Goal: Information Seeking & Learning: Compare options

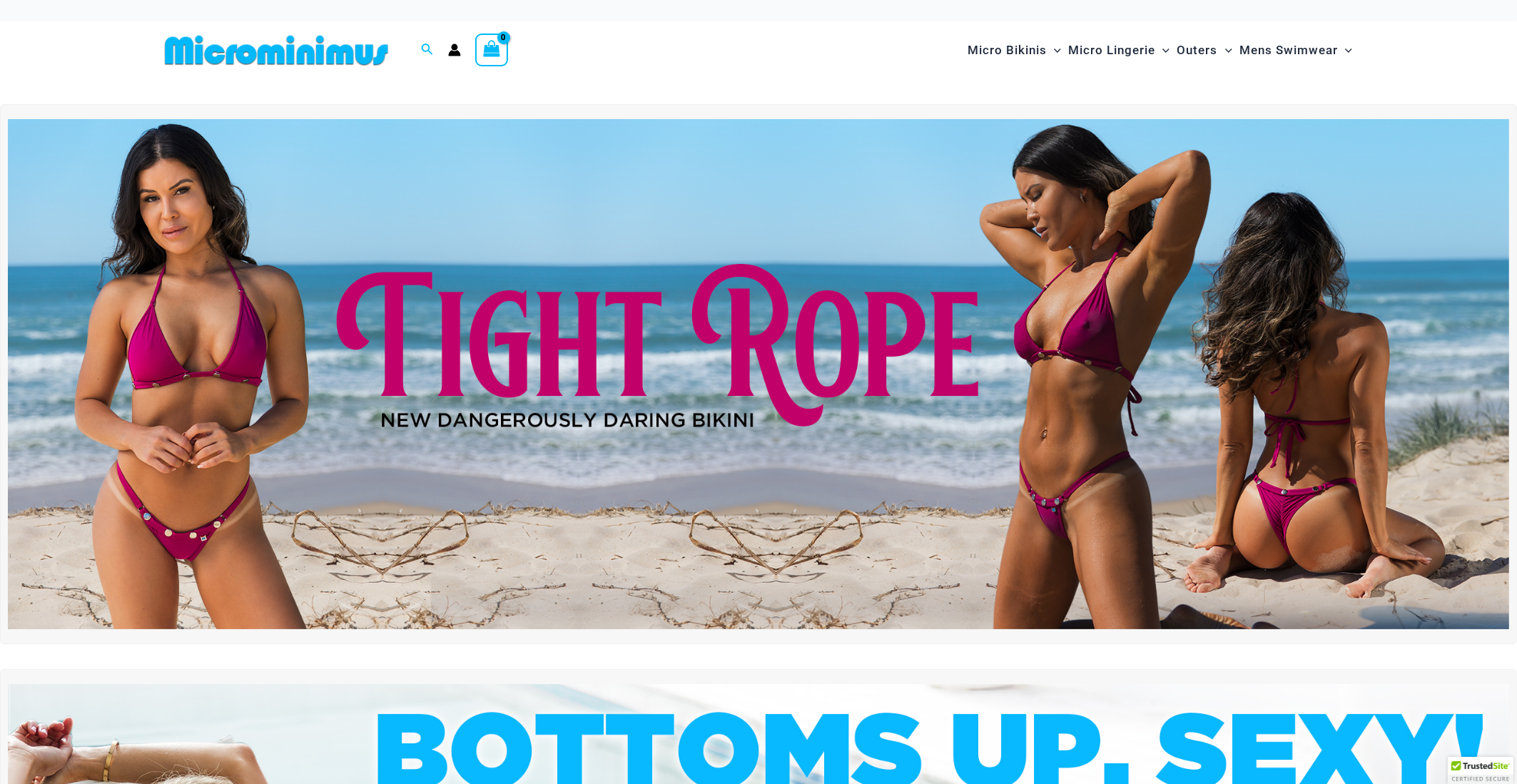
click at [719, 486] on img at bounding box center [758, 374] width 1501 height 509
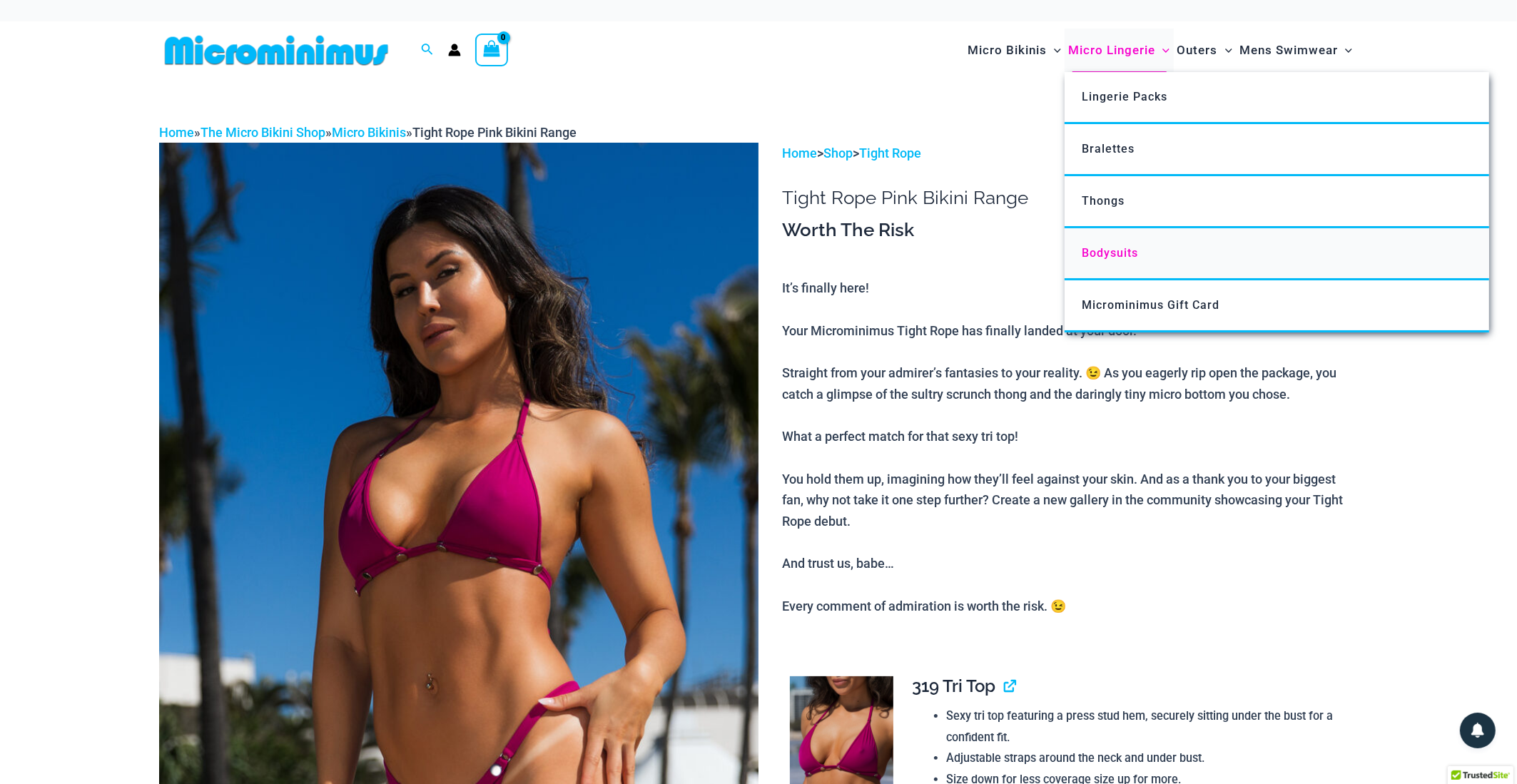
click at [1105, 250] on span "Bodysuits" at bounding box center [1109, 252] width 56 height 14
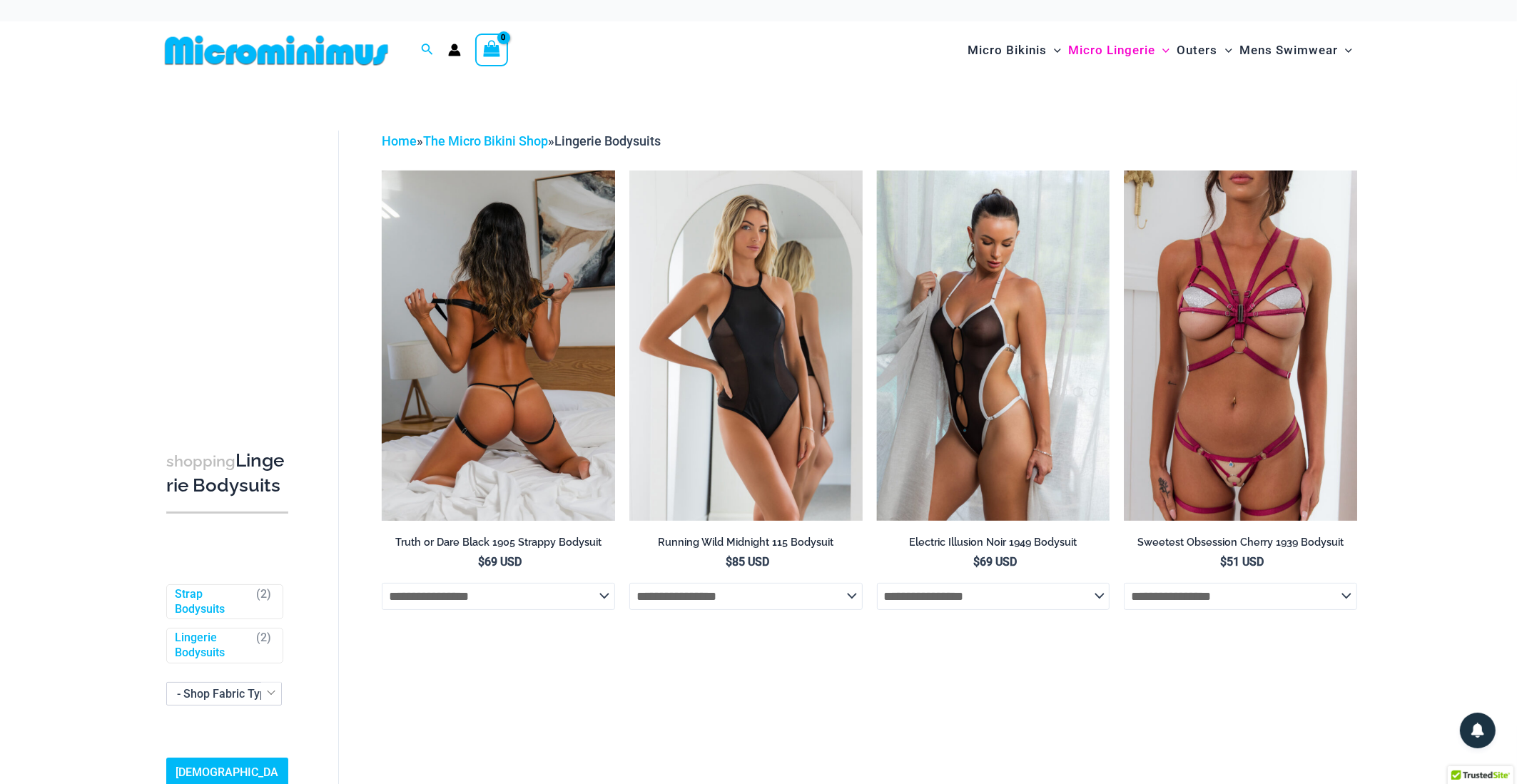
click at [525, 331] on img at bounding box center [499, 345] width 233 height 349
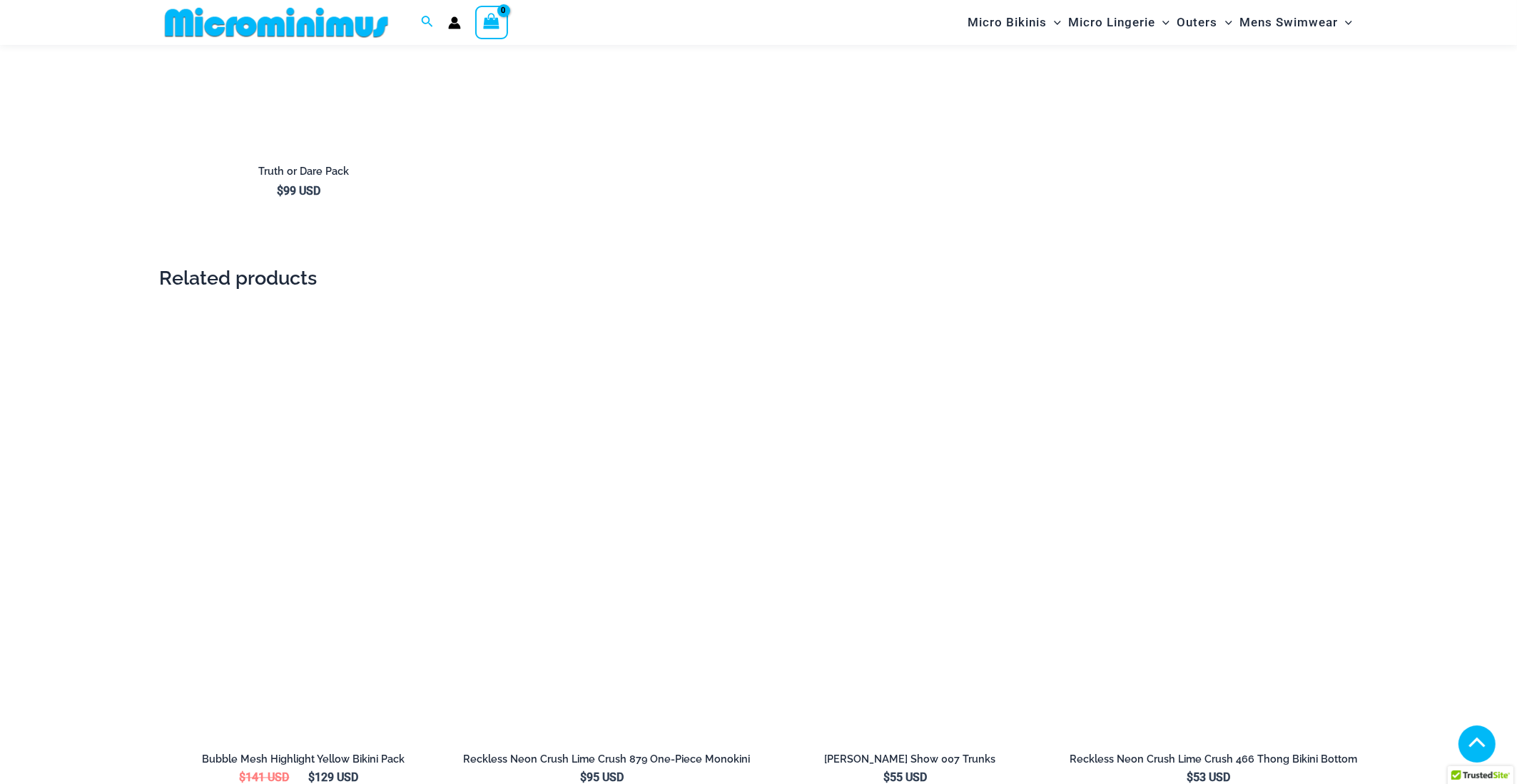
scroll to position [2279, 0]
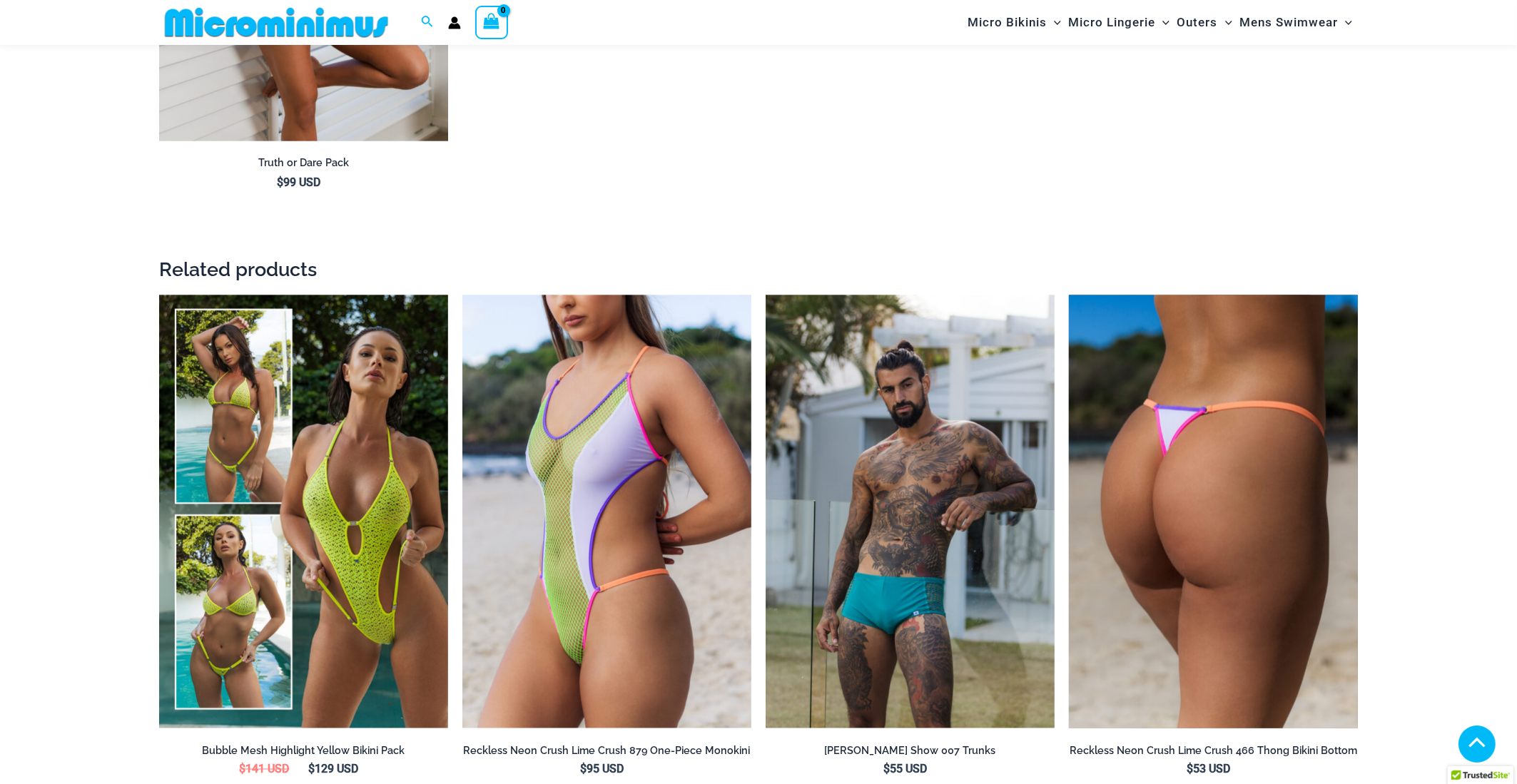
click at [1181, 450] on img at bounding box center [1213, 511] width 289 height 434
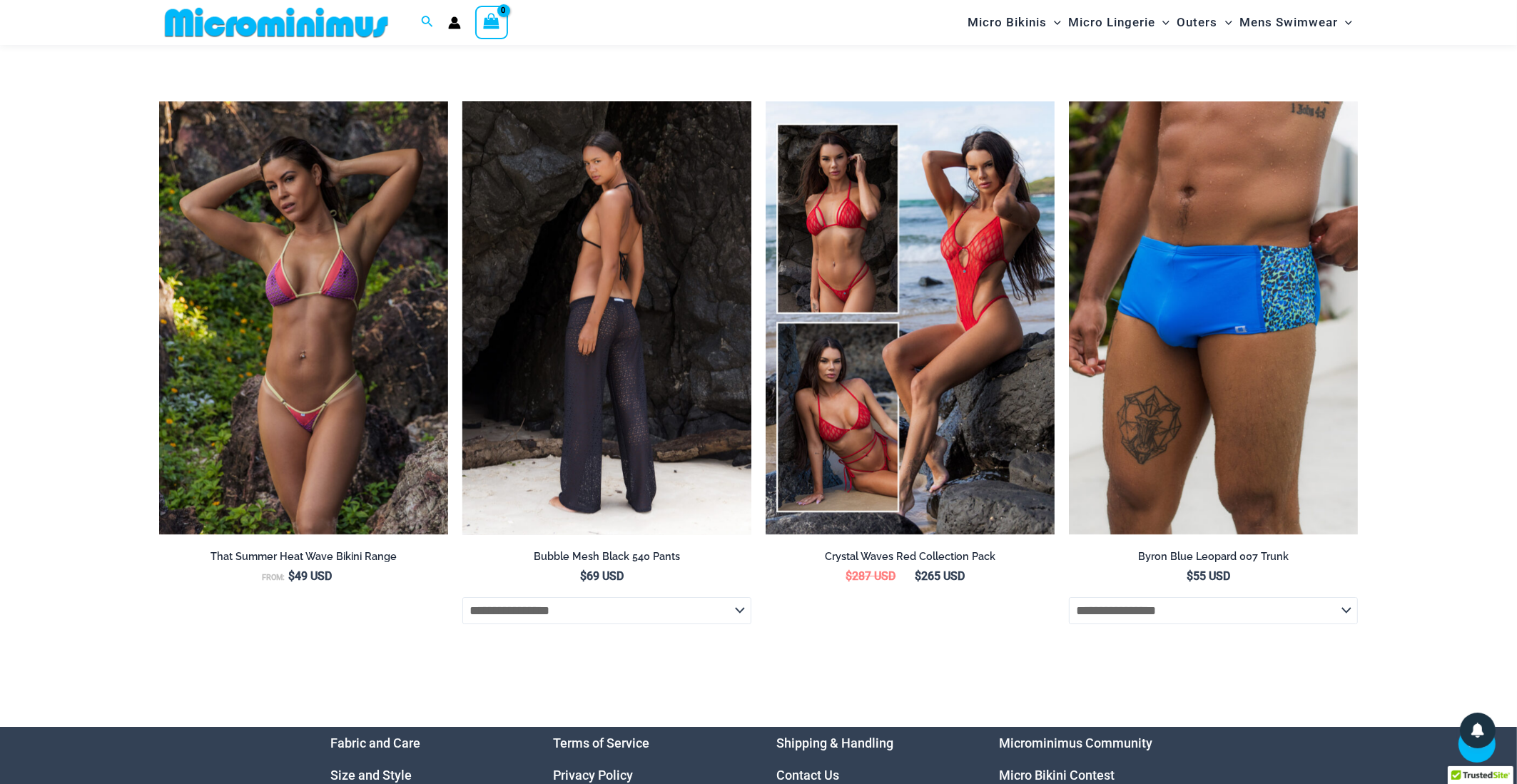
scroll to position [5286, 0]
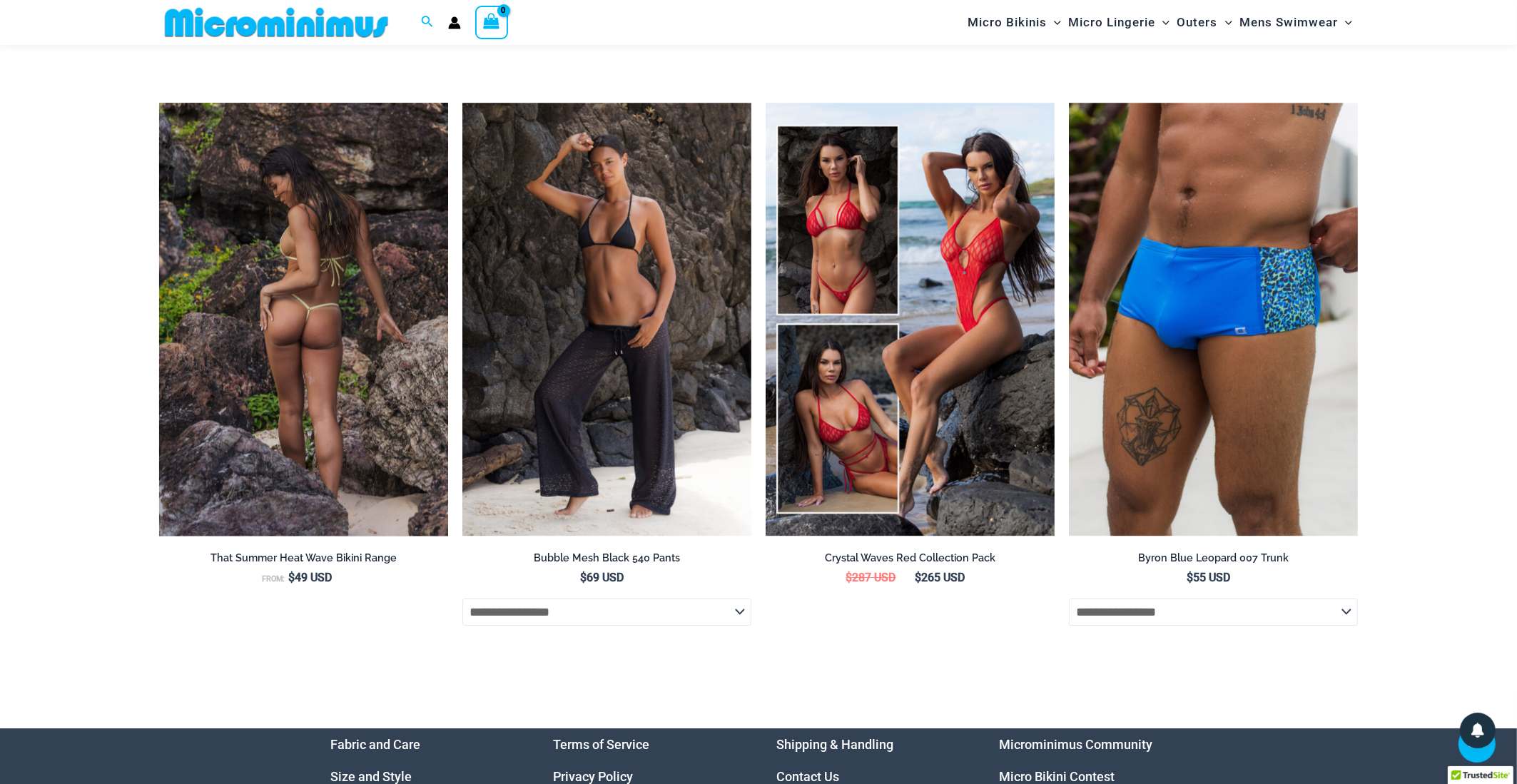
click at [341, 320] on img at bounding box center [303, 319] width 289 height 434
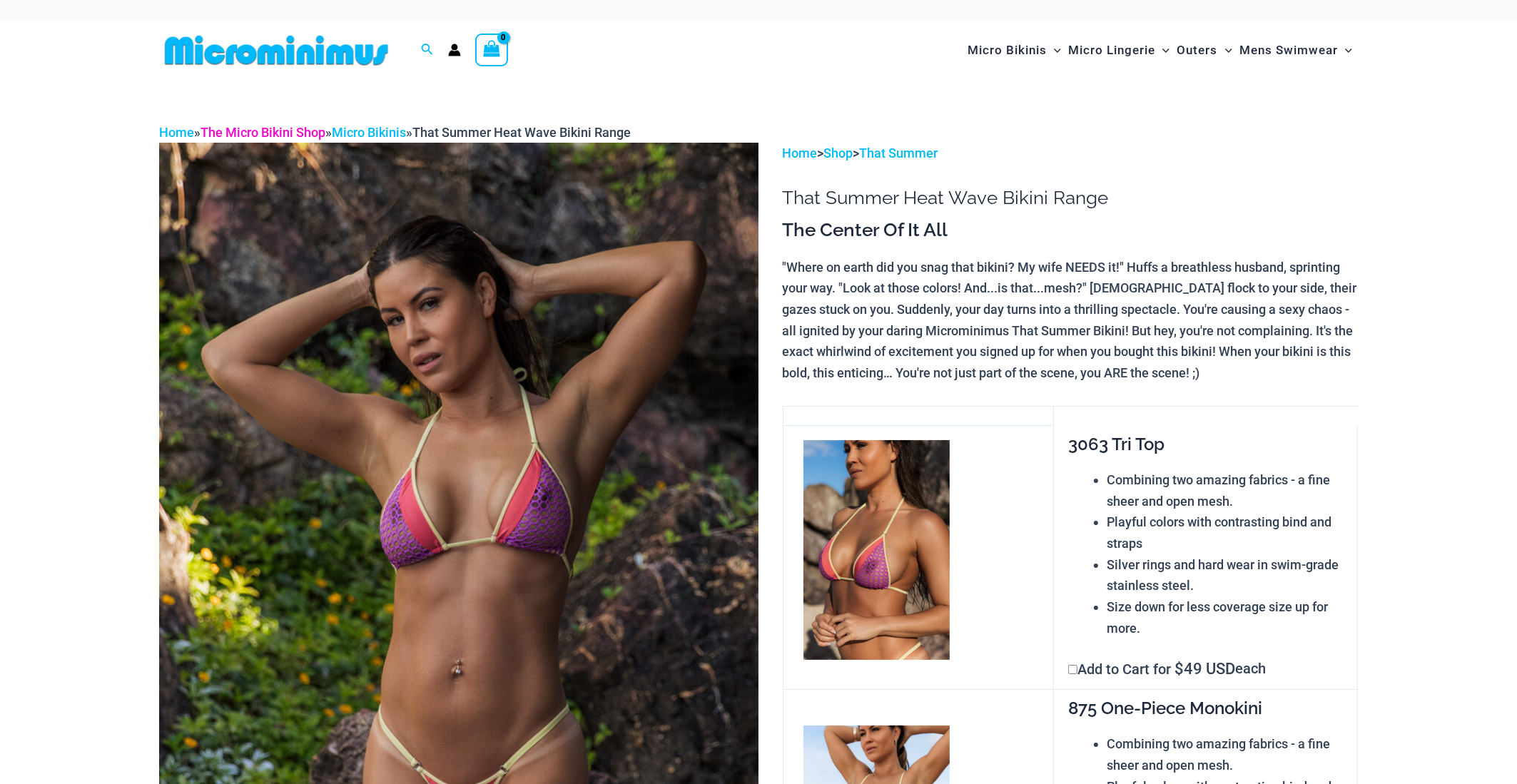
click at [257, 134] on link "The Micro Bikini Shop" at bounding box center [263, 132] width 125 height 15
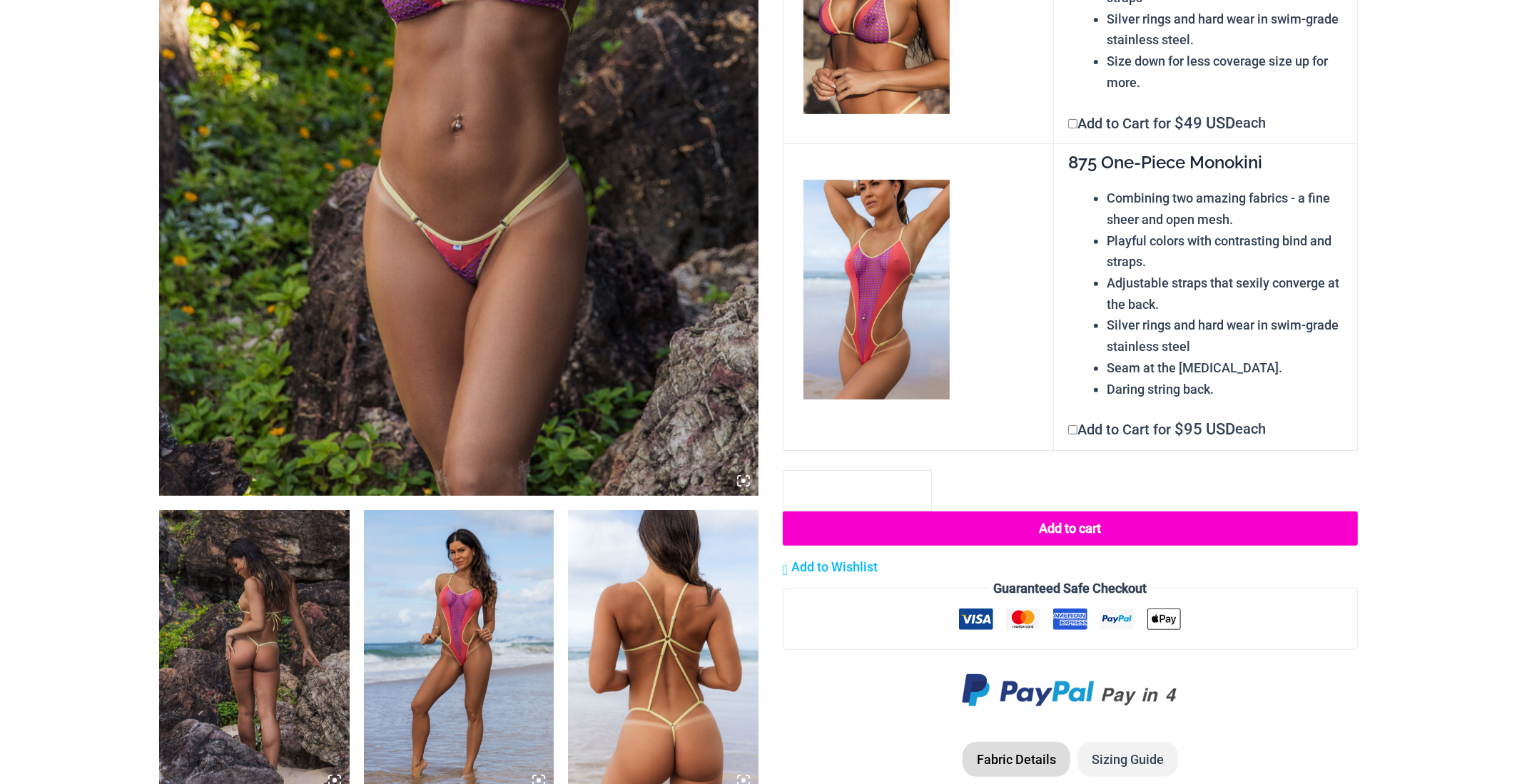
scroll to position [671, 0]
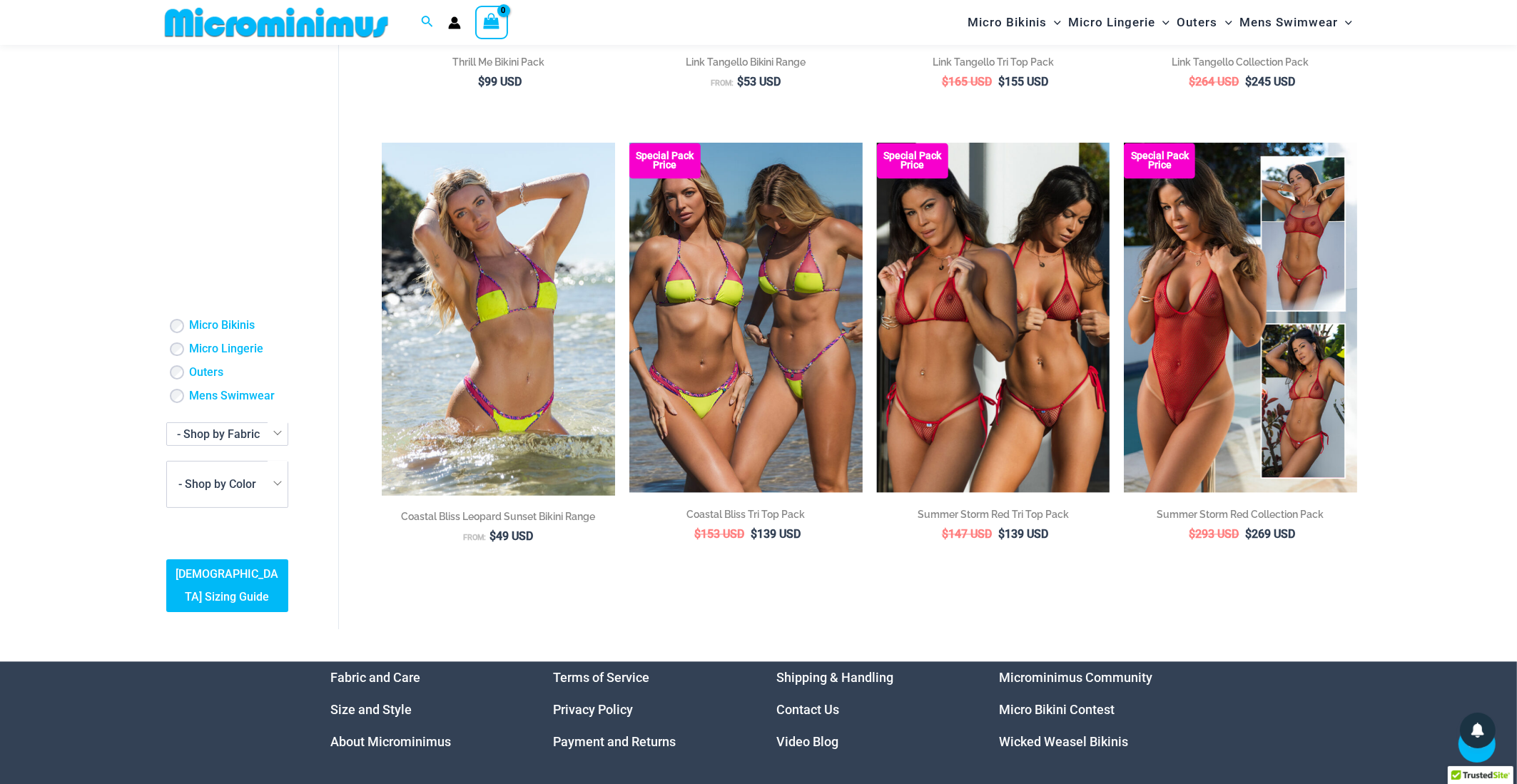
scroll to position [3204, 0]
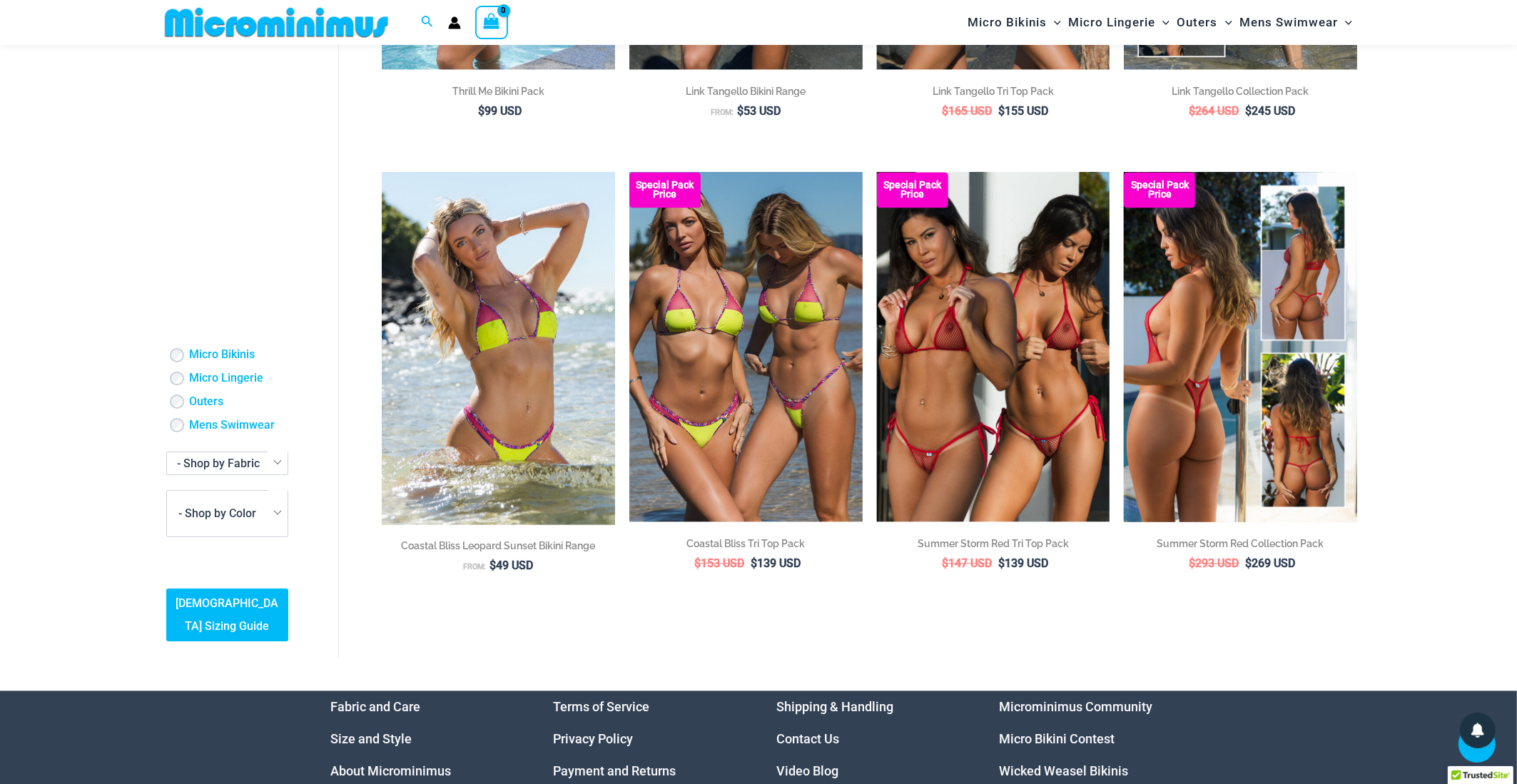
click at [1168, 403] on img at bounding box center [1240, 347] width 233 height 349
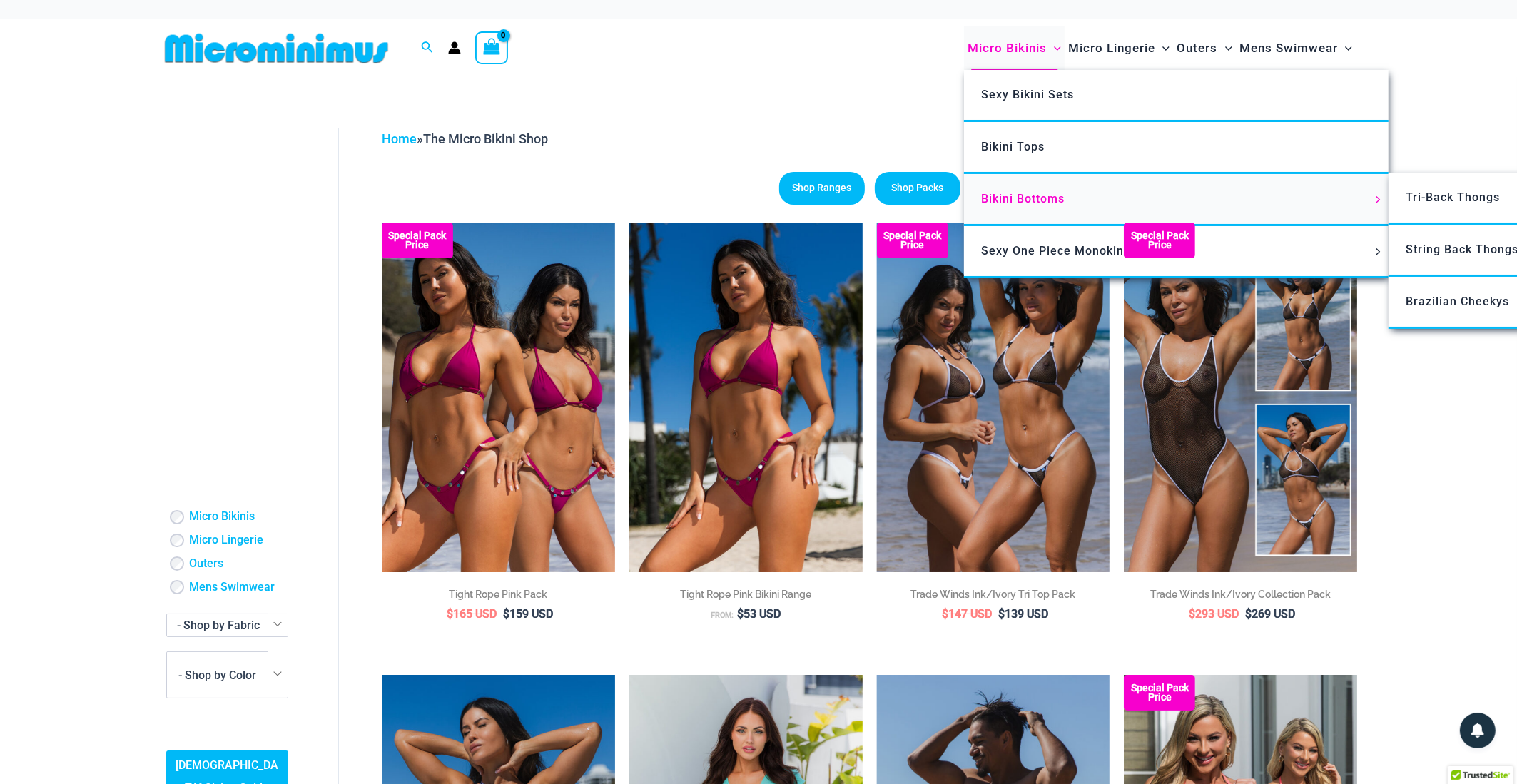
scroll to position [0, 0]
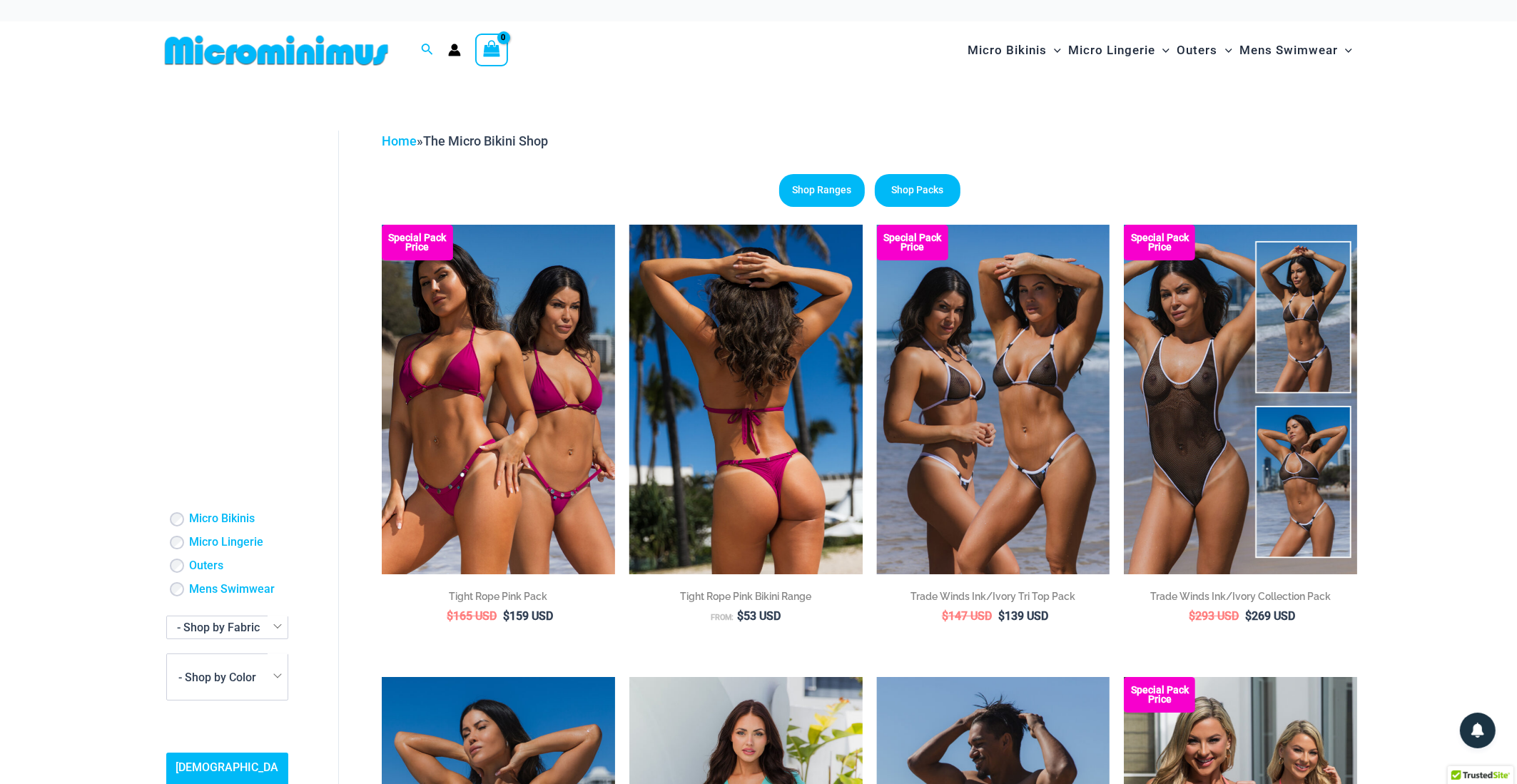
click at [765, 412] on img at bounding box center [746, 399] width 233 height 349
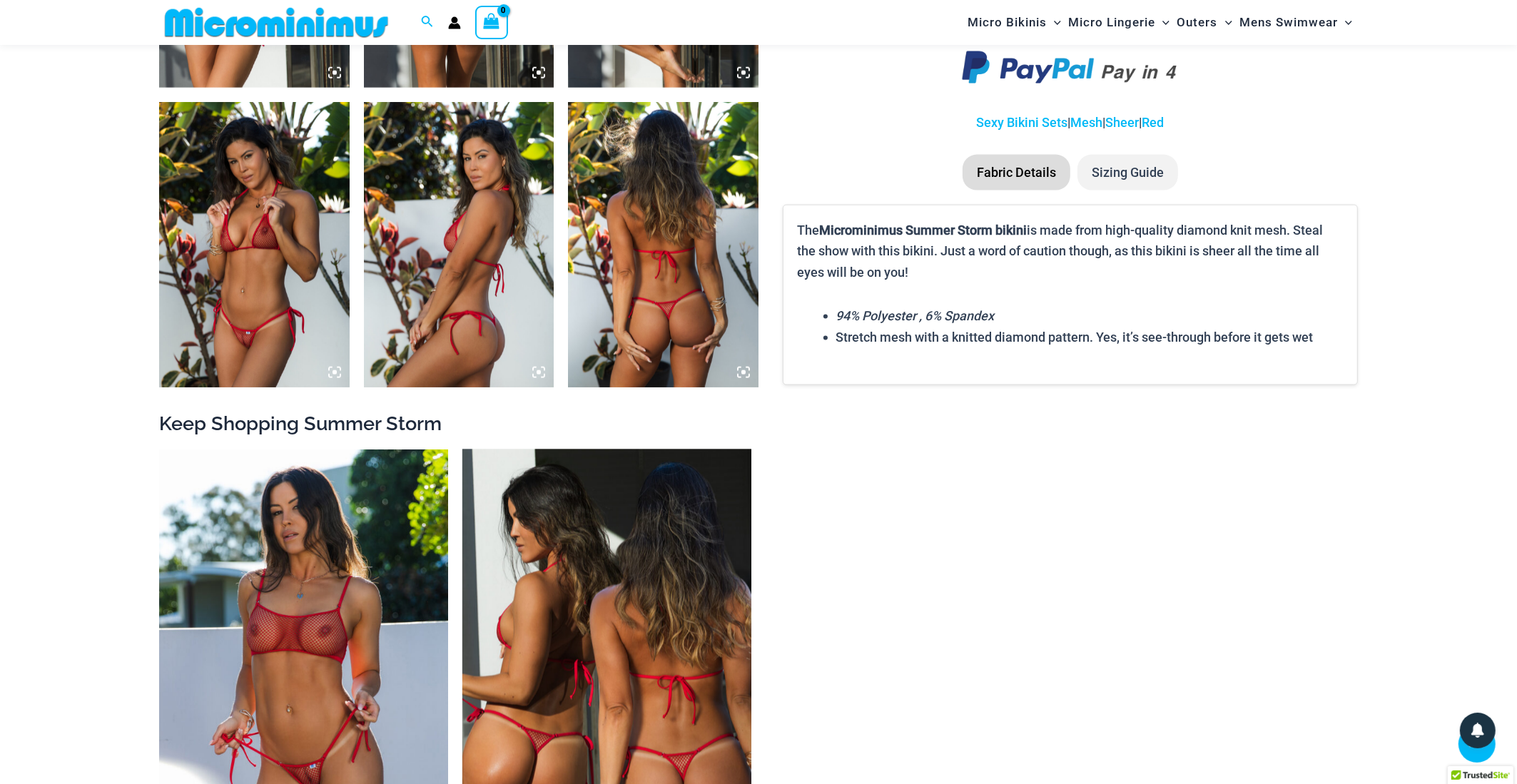
scroll to position [2223, 0]
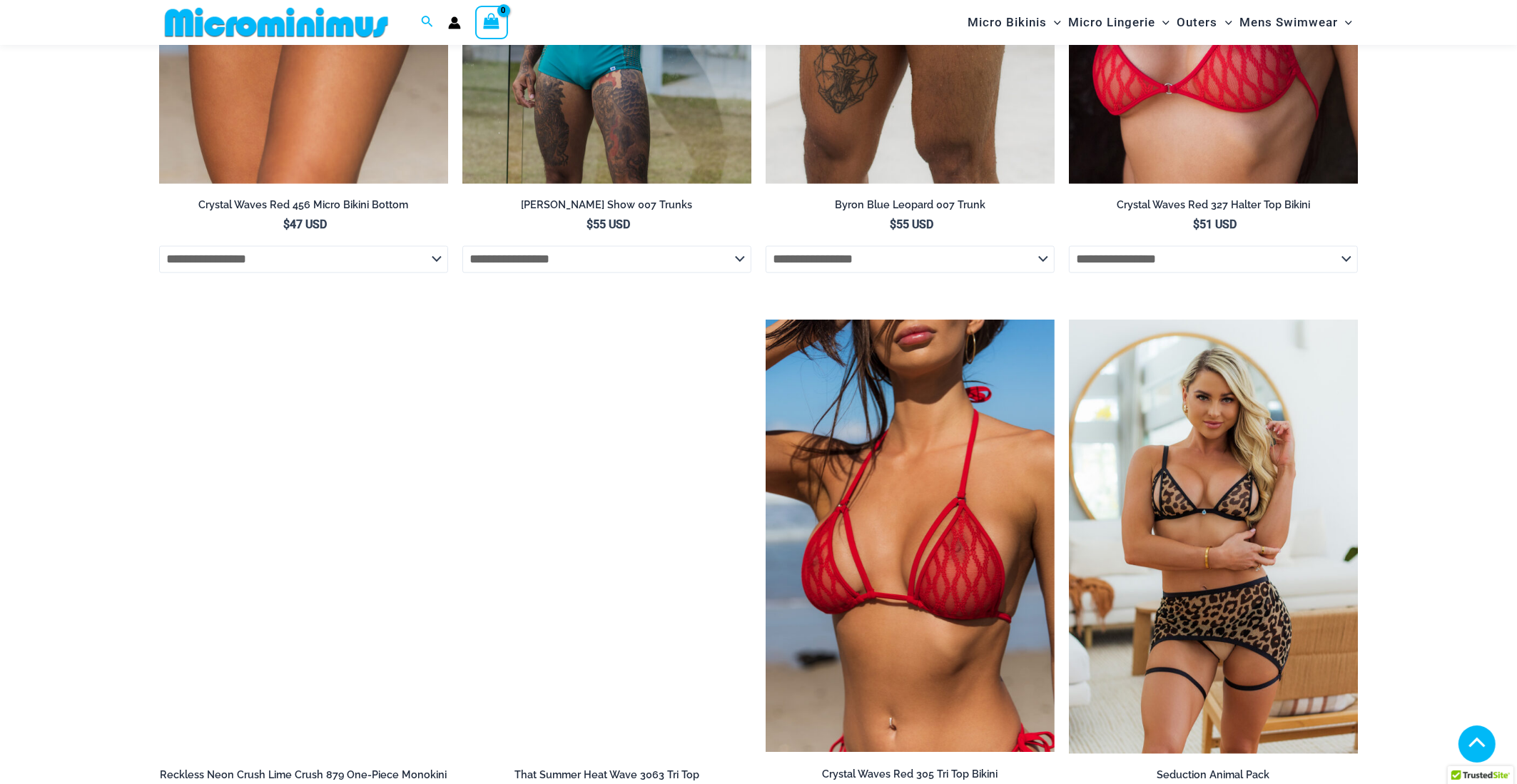
scroll to position [2802, 0]
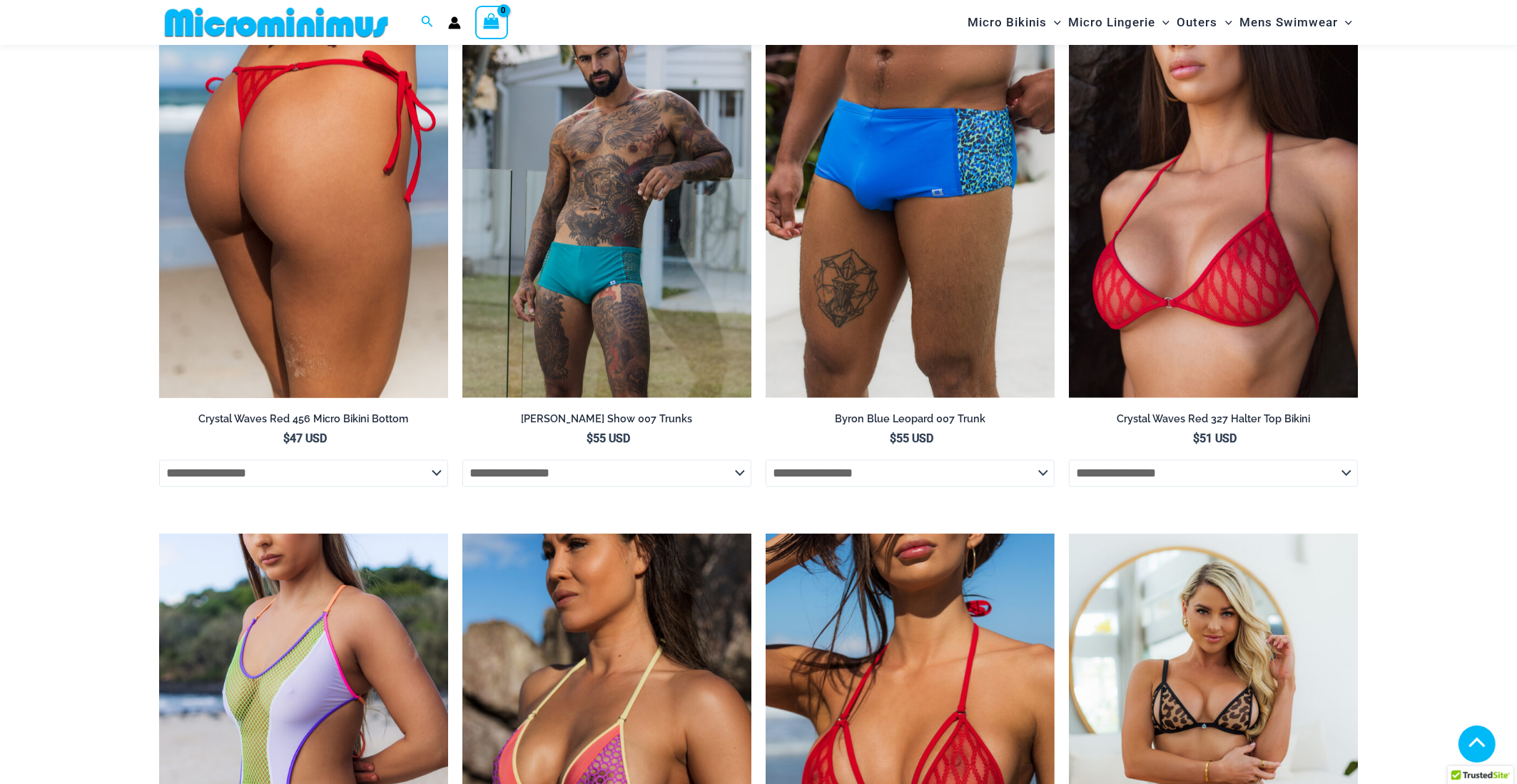
click at [268, 187] on img at bounding box center [303, 180] width 289 height 434
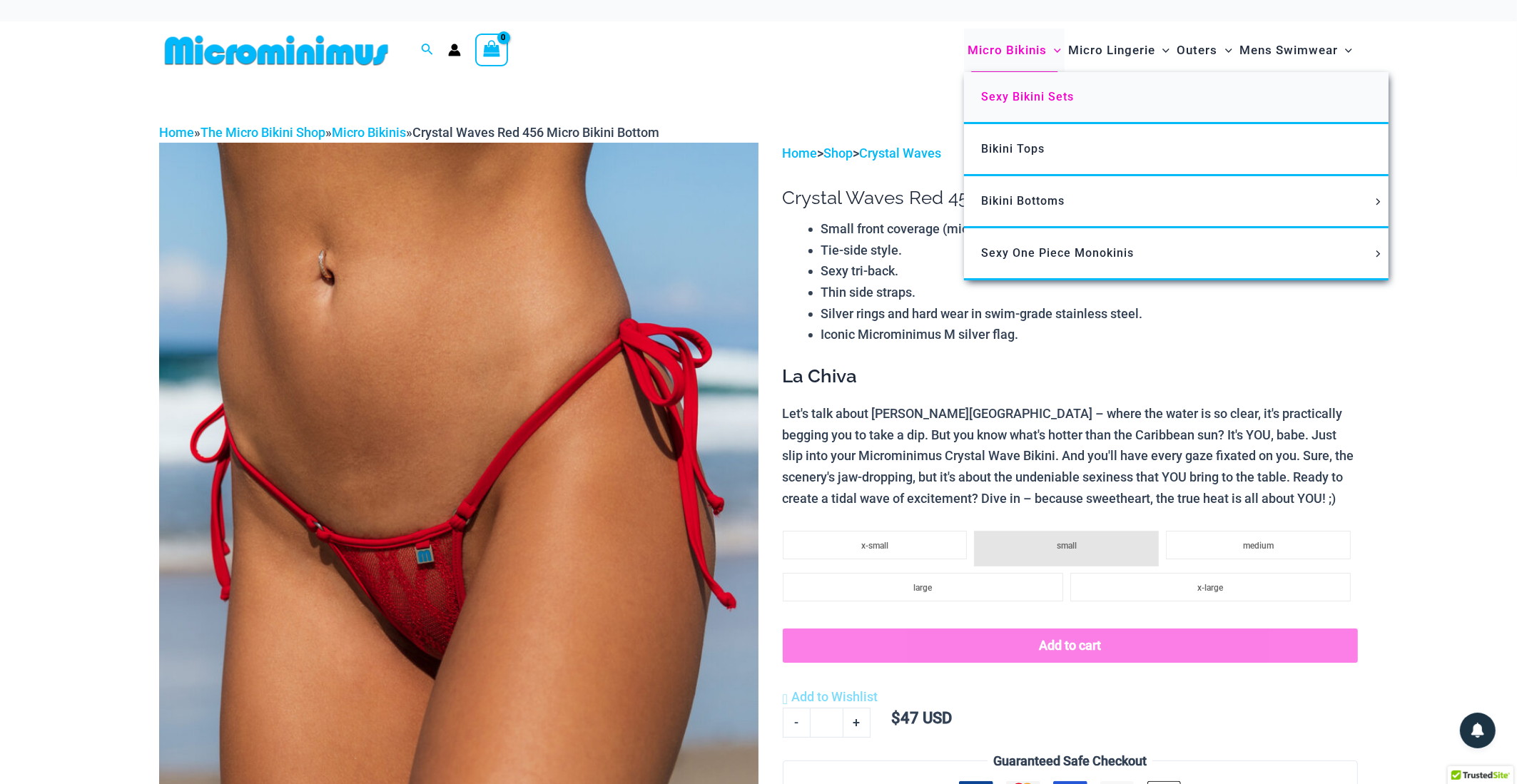
click at [1022, 90] on span "Sexy Bikini Sets" at bounding box center [1027, 96] width 92 height 14
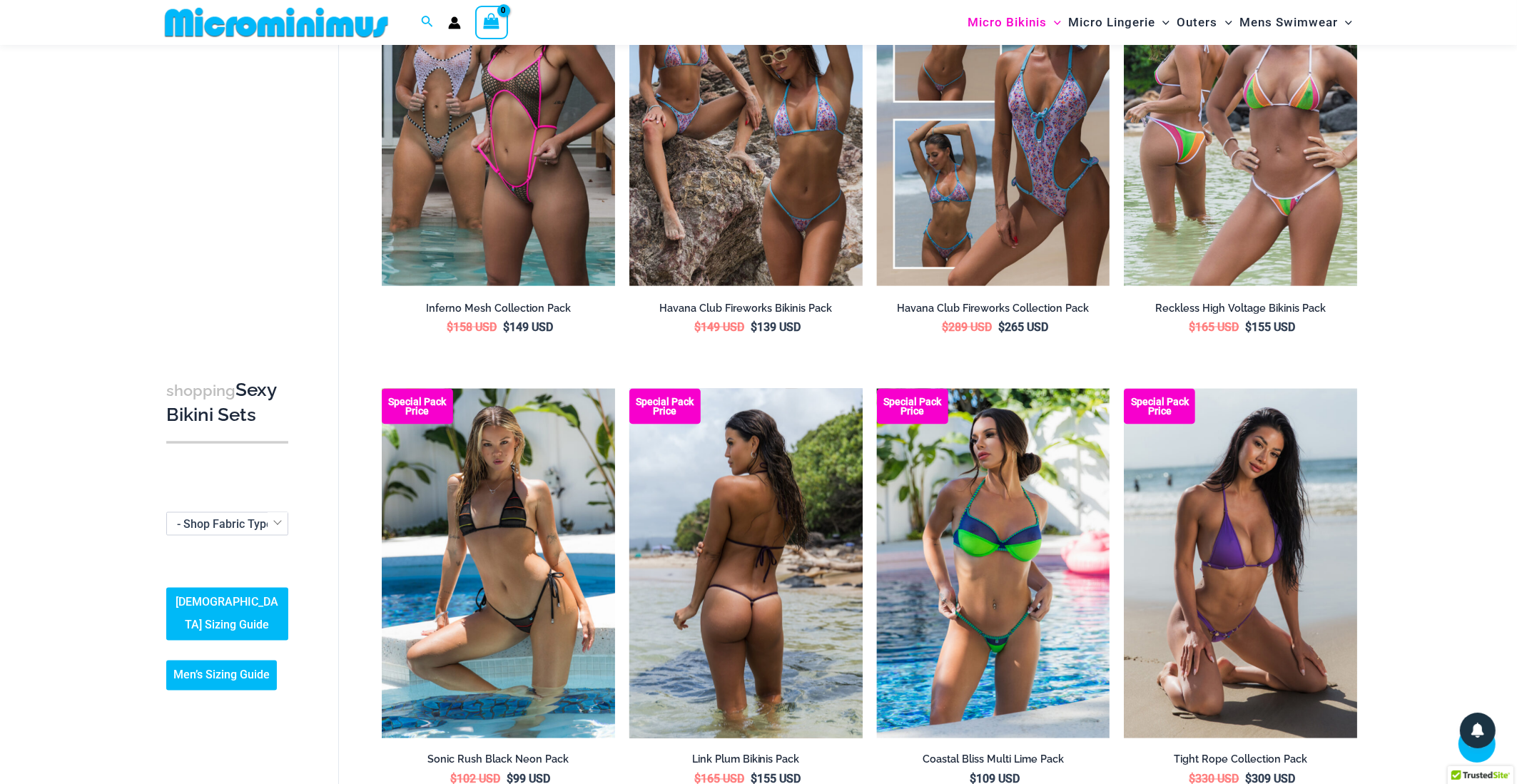
scroll to position [2550, 0]
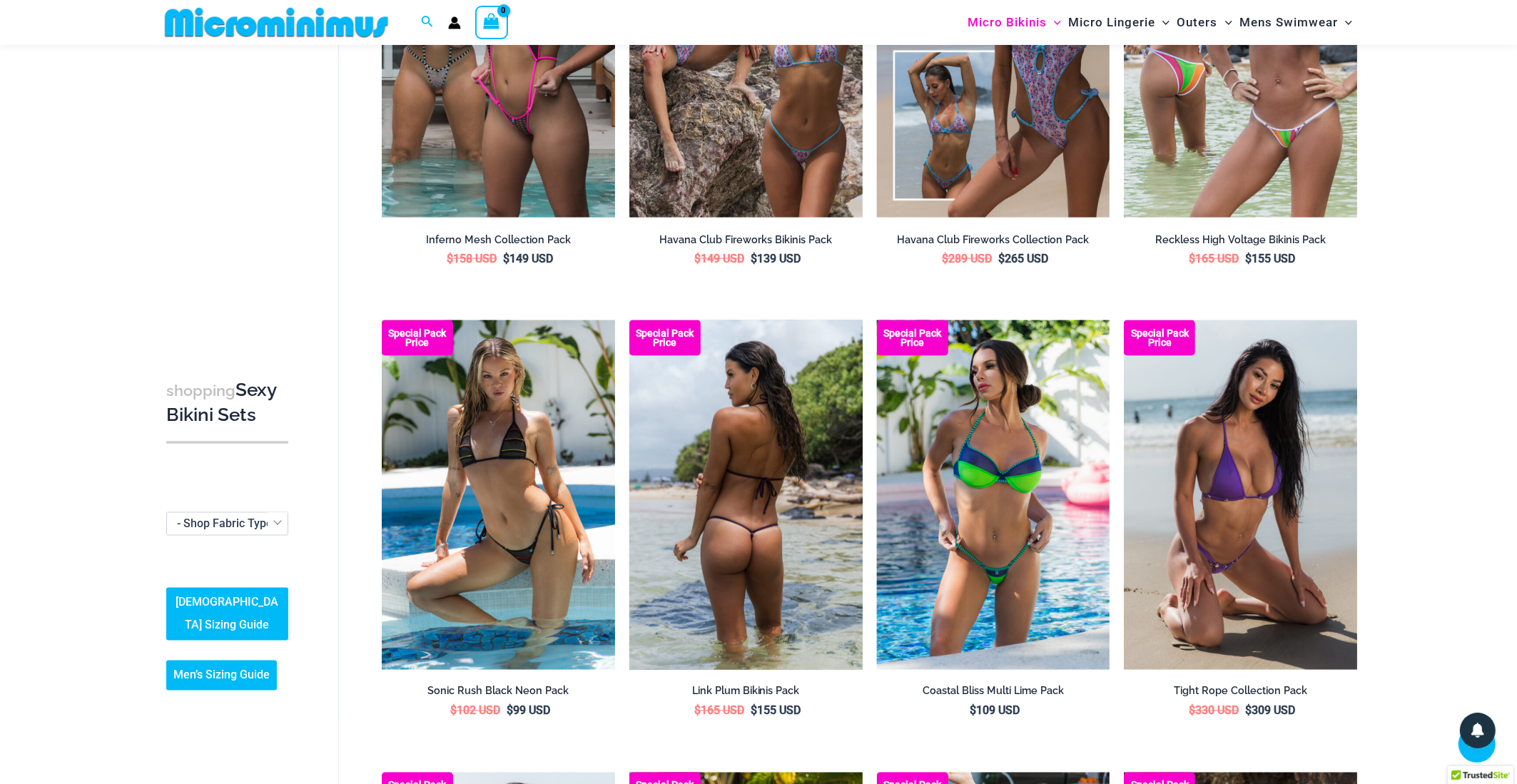
click at [740, 431] on img at bounding box center [746, 495] width 233 height 349
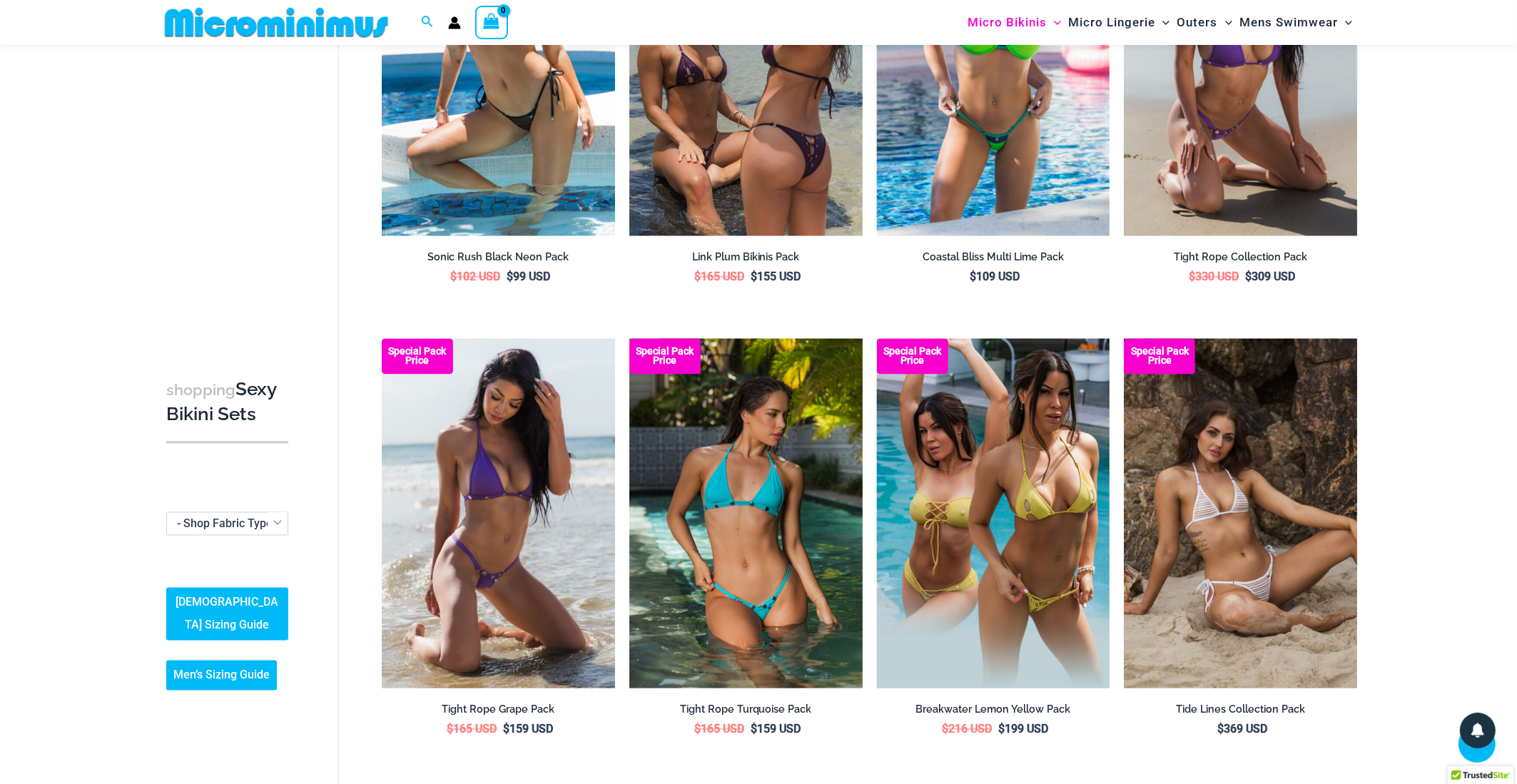
scroll to position [3213, 0]
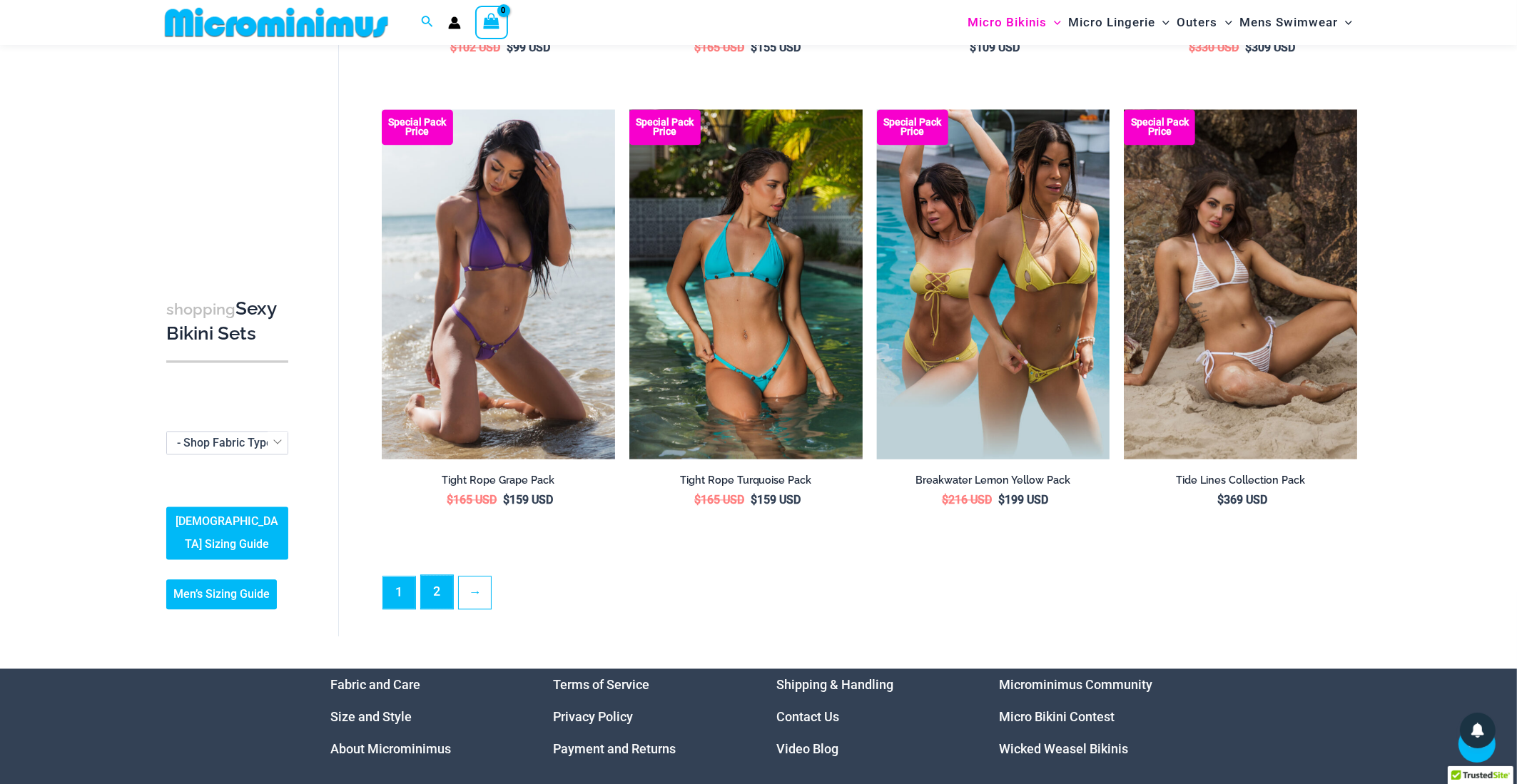
click at [436, 584] on link "2" at bounding box center [437, 592] width 32 height 33
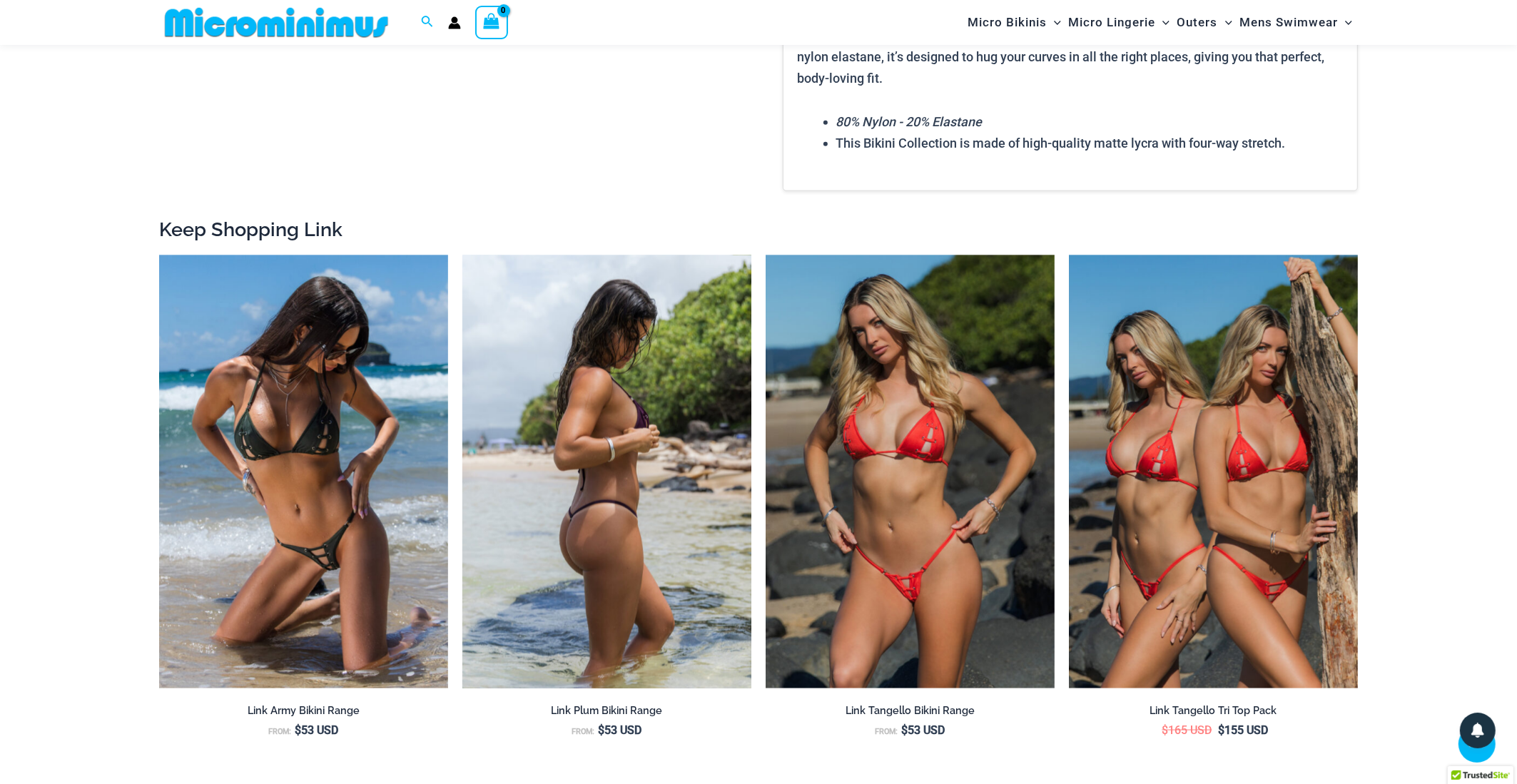
scroll to position [1840, 0]
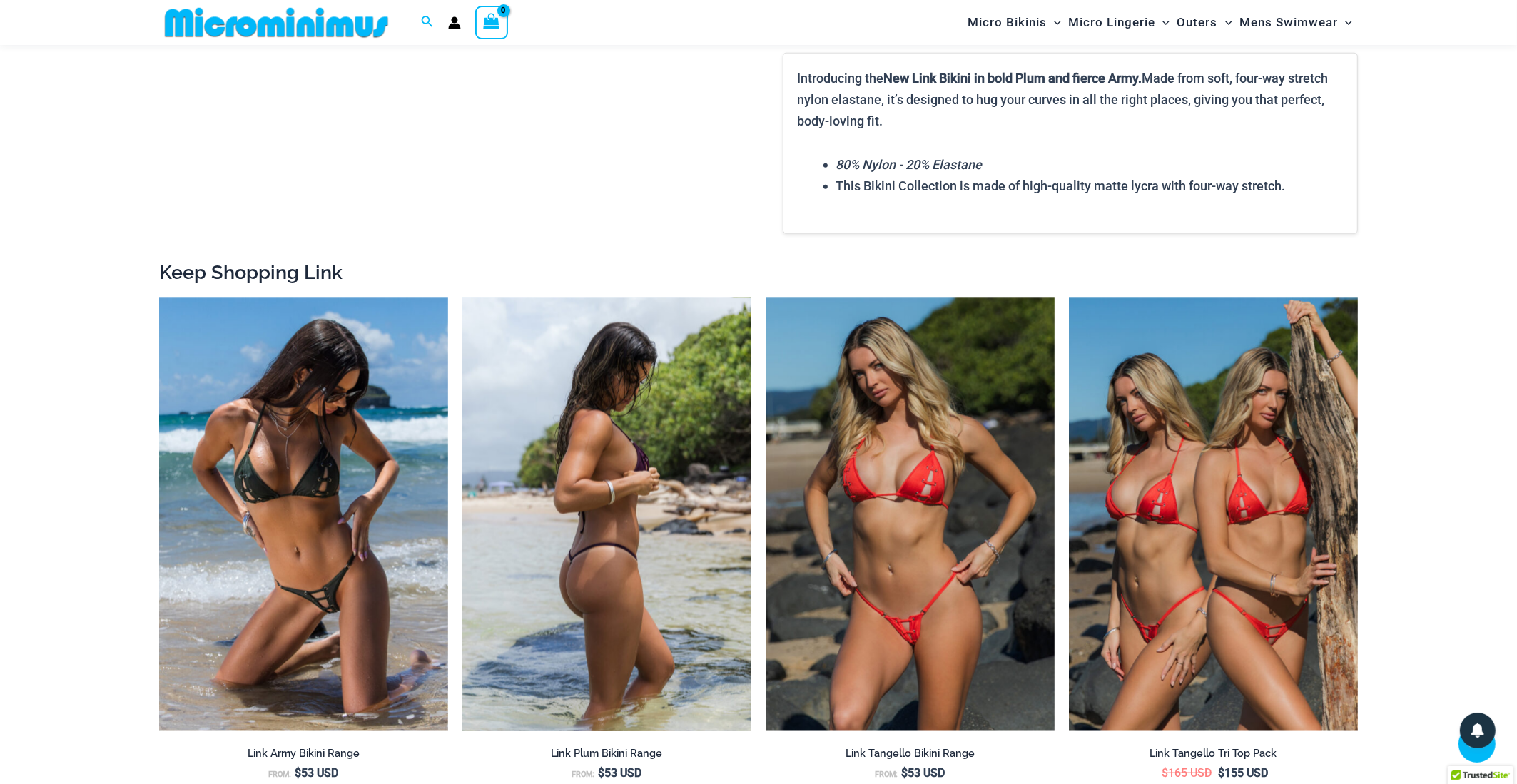
click at [603, 500] on img at bounding box center [607, 514] width 289 height 434
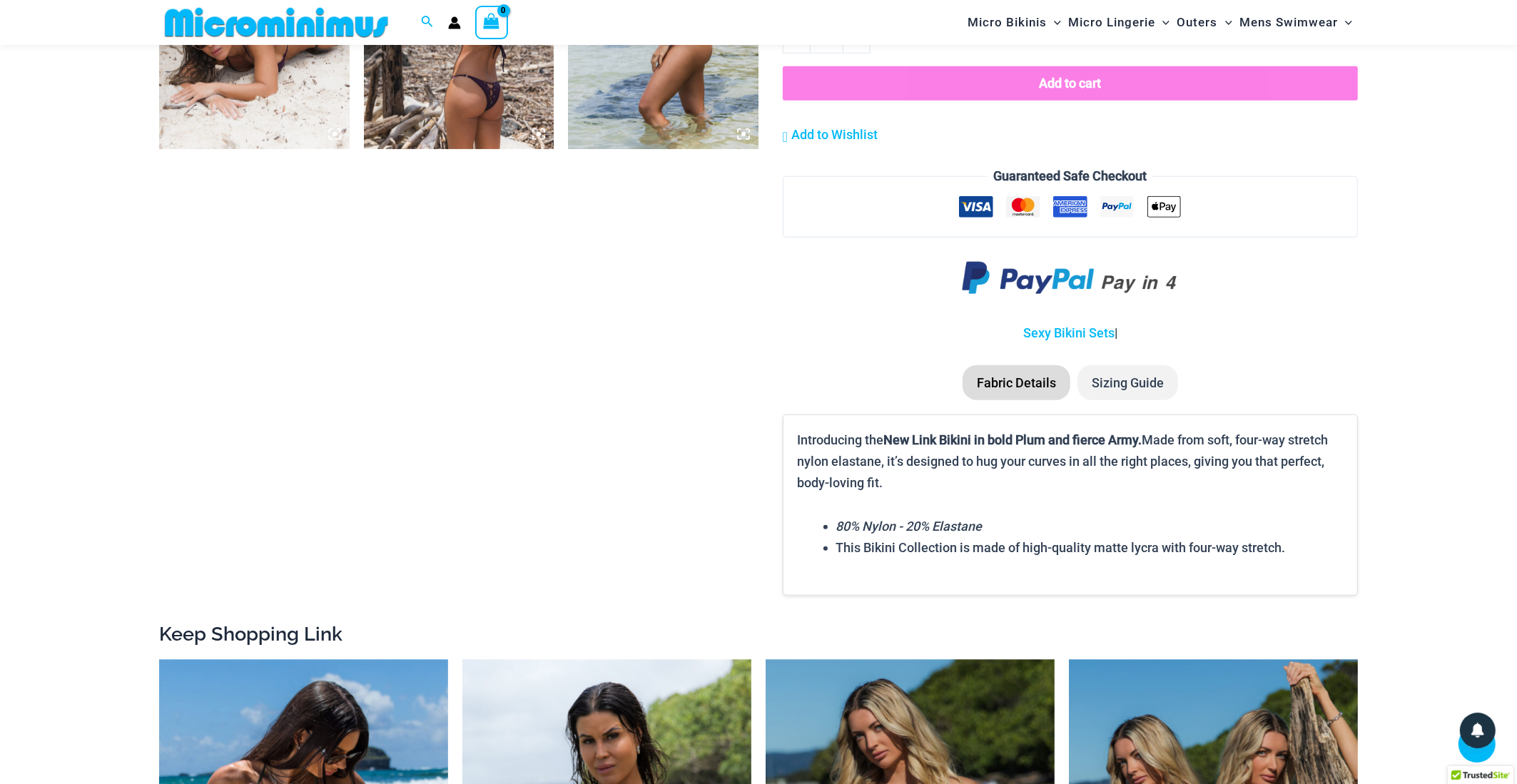
scroll to position [1440, 0]
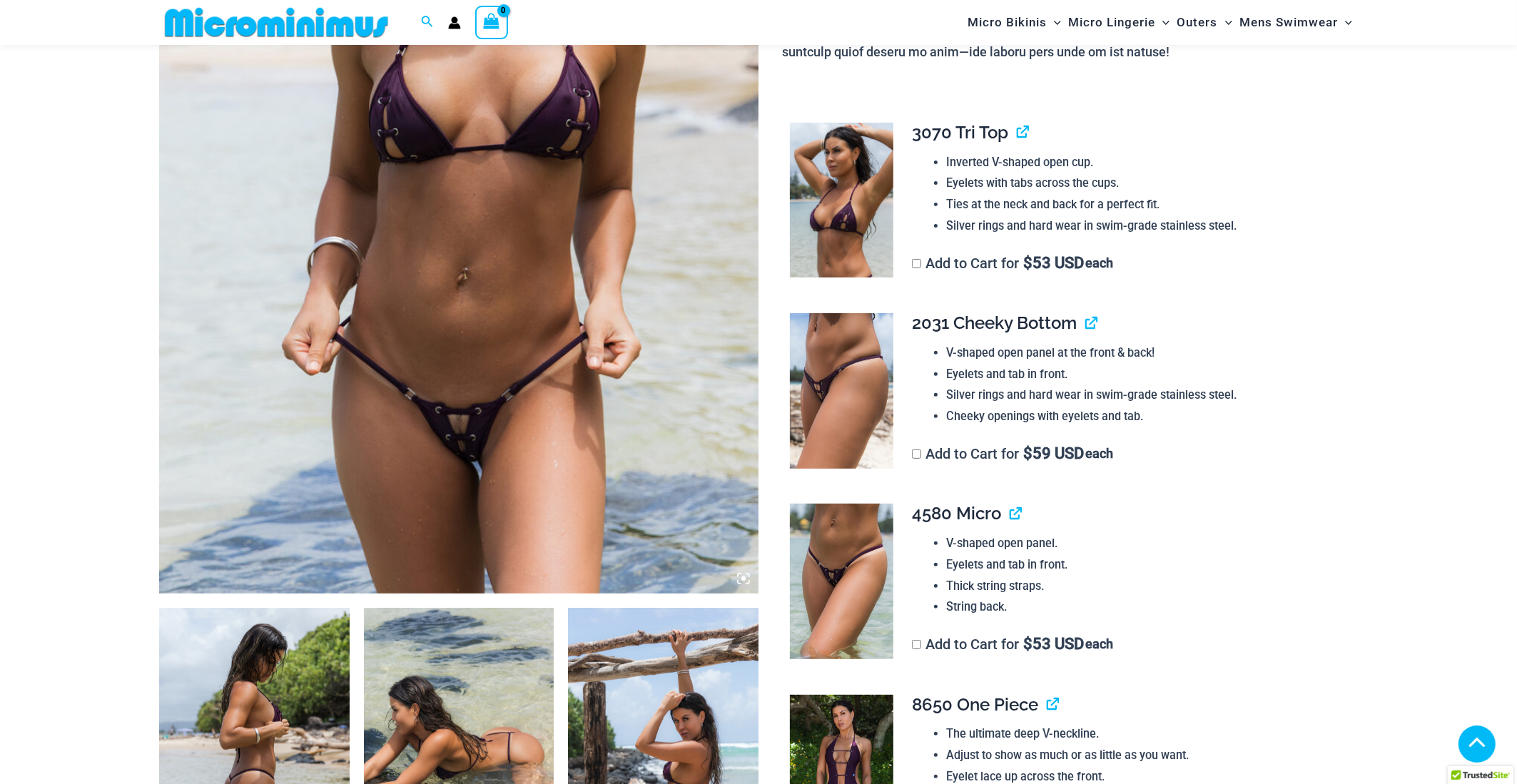
scroll to position [443, 0]
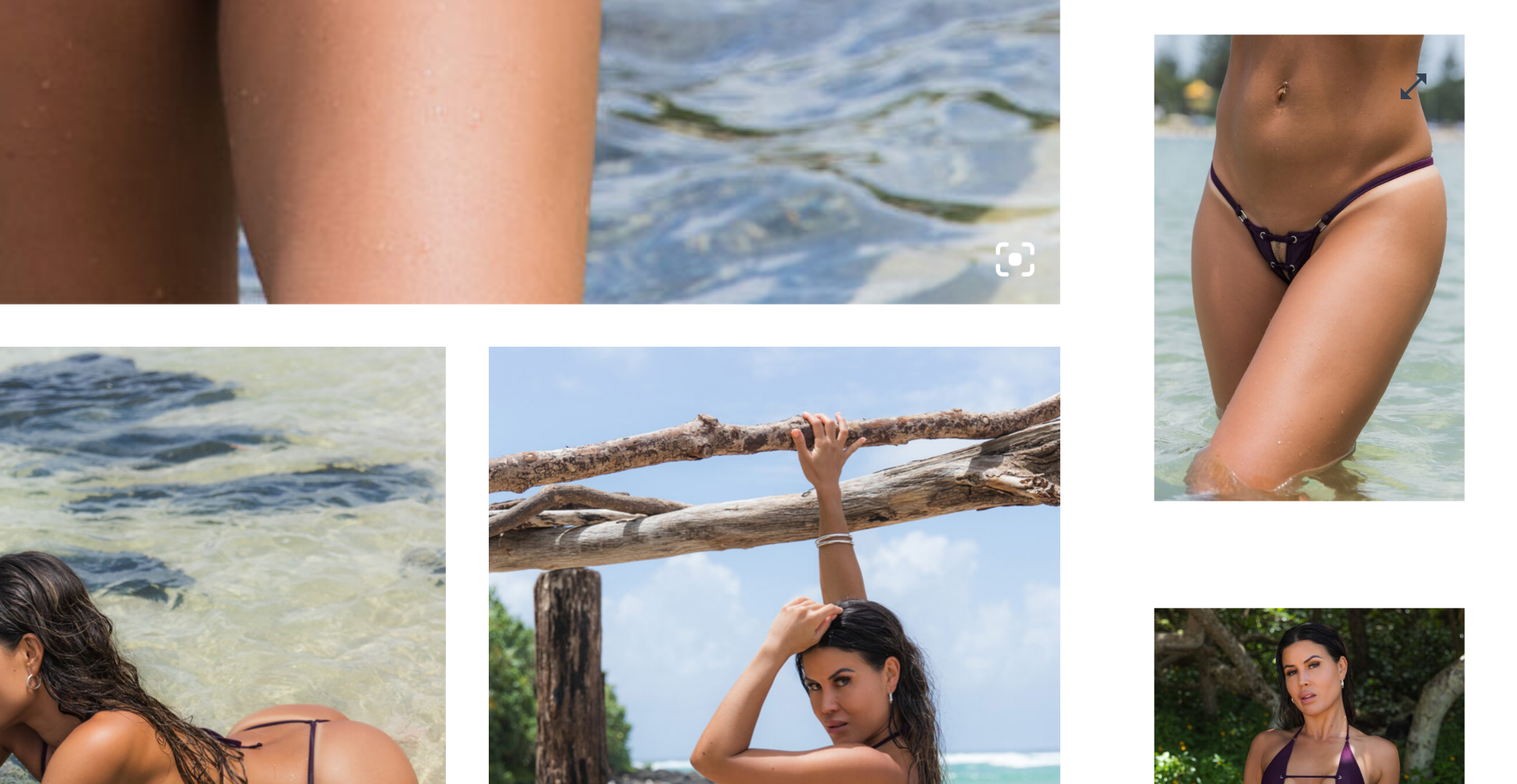
click at [837, 573] on img at bounding box center [842, 573] width 104 height 155
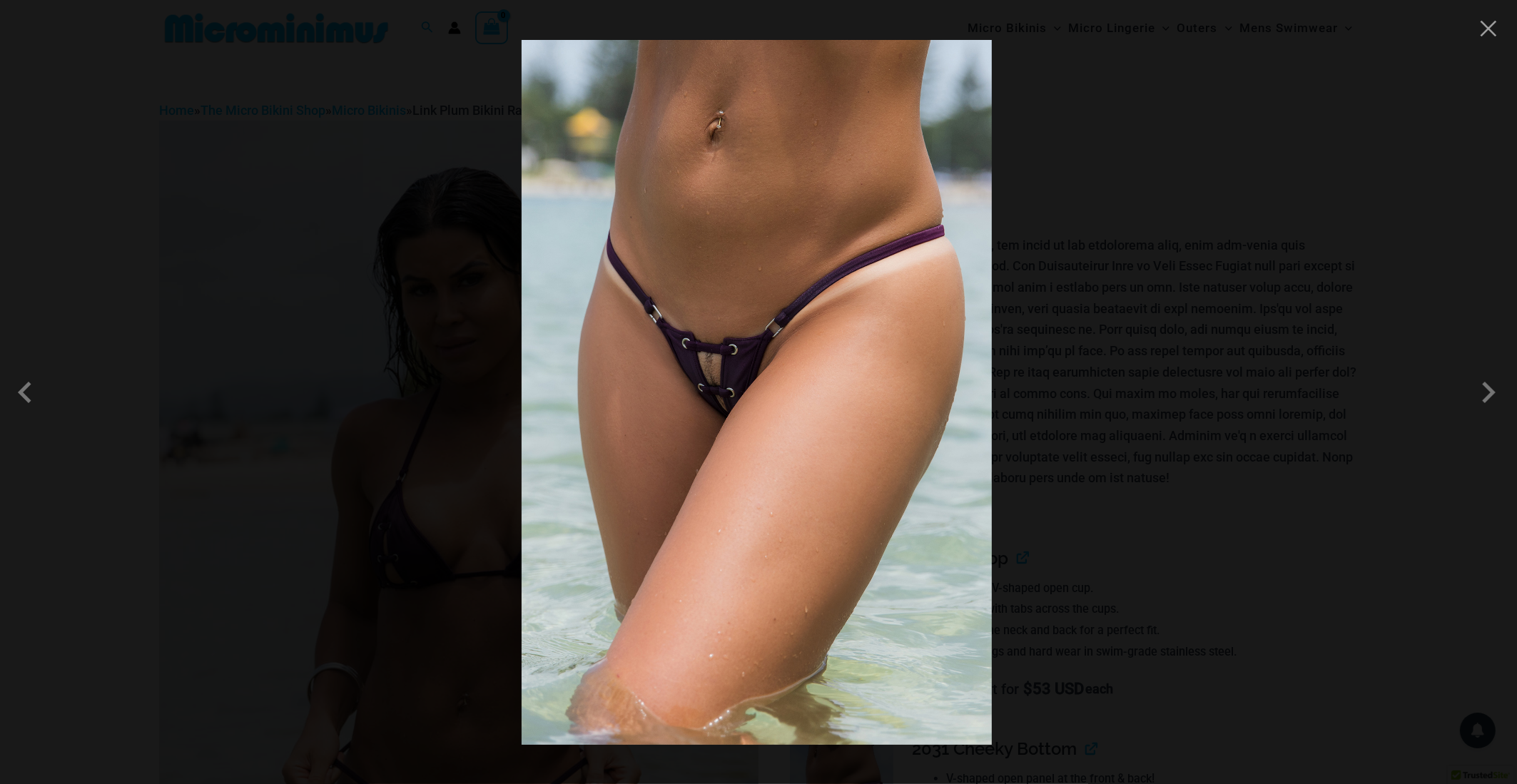
scroll to position [0, 0]
drag, startPoint x: 1480, startPoint y: 32, endPoint x: 1213, endPoint y: 126, distance: 283.1
click at [1480, 32] on button "Close" at bounding box center [1487, 28] width 21 height 21
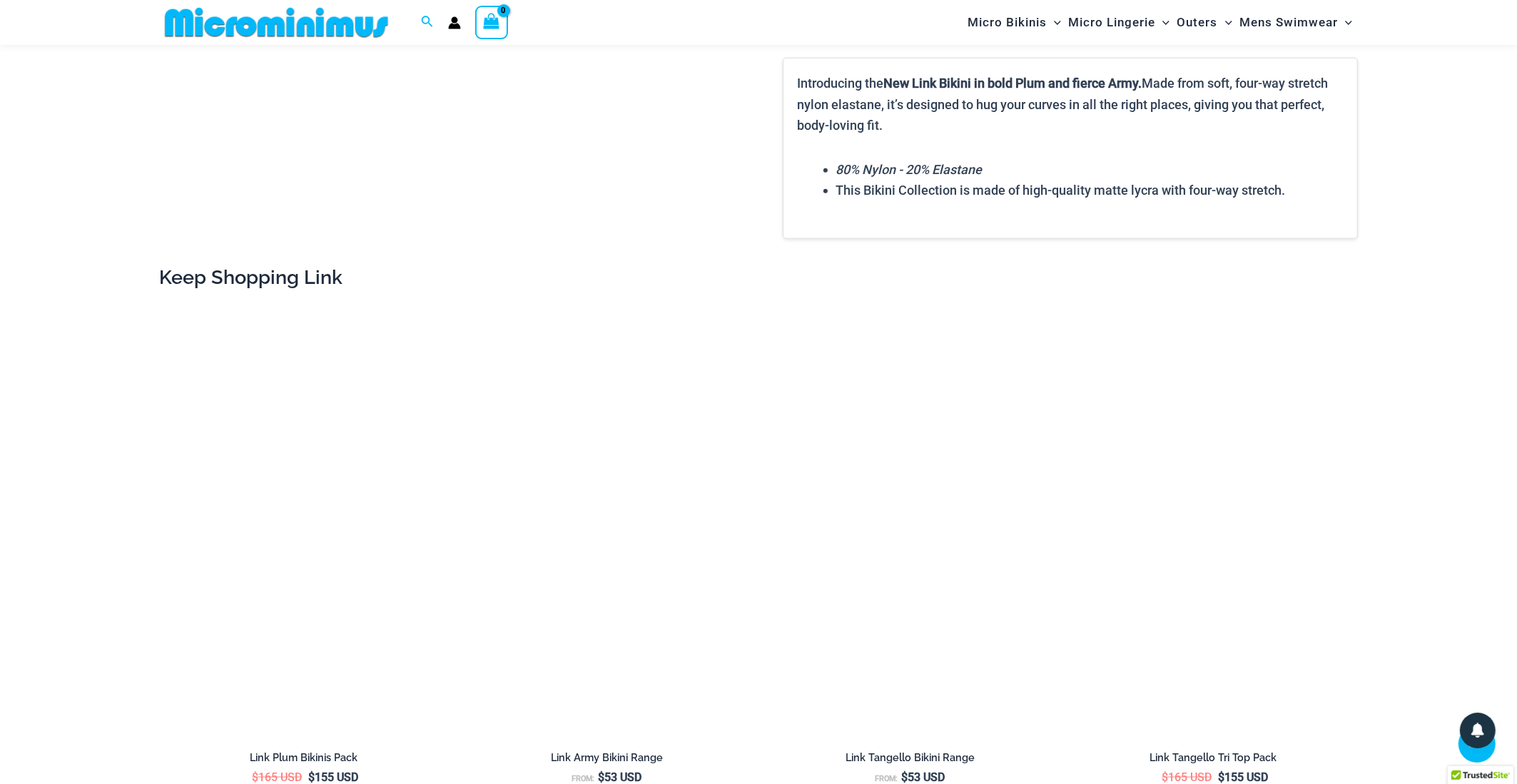
scroll to position [1954, 0]
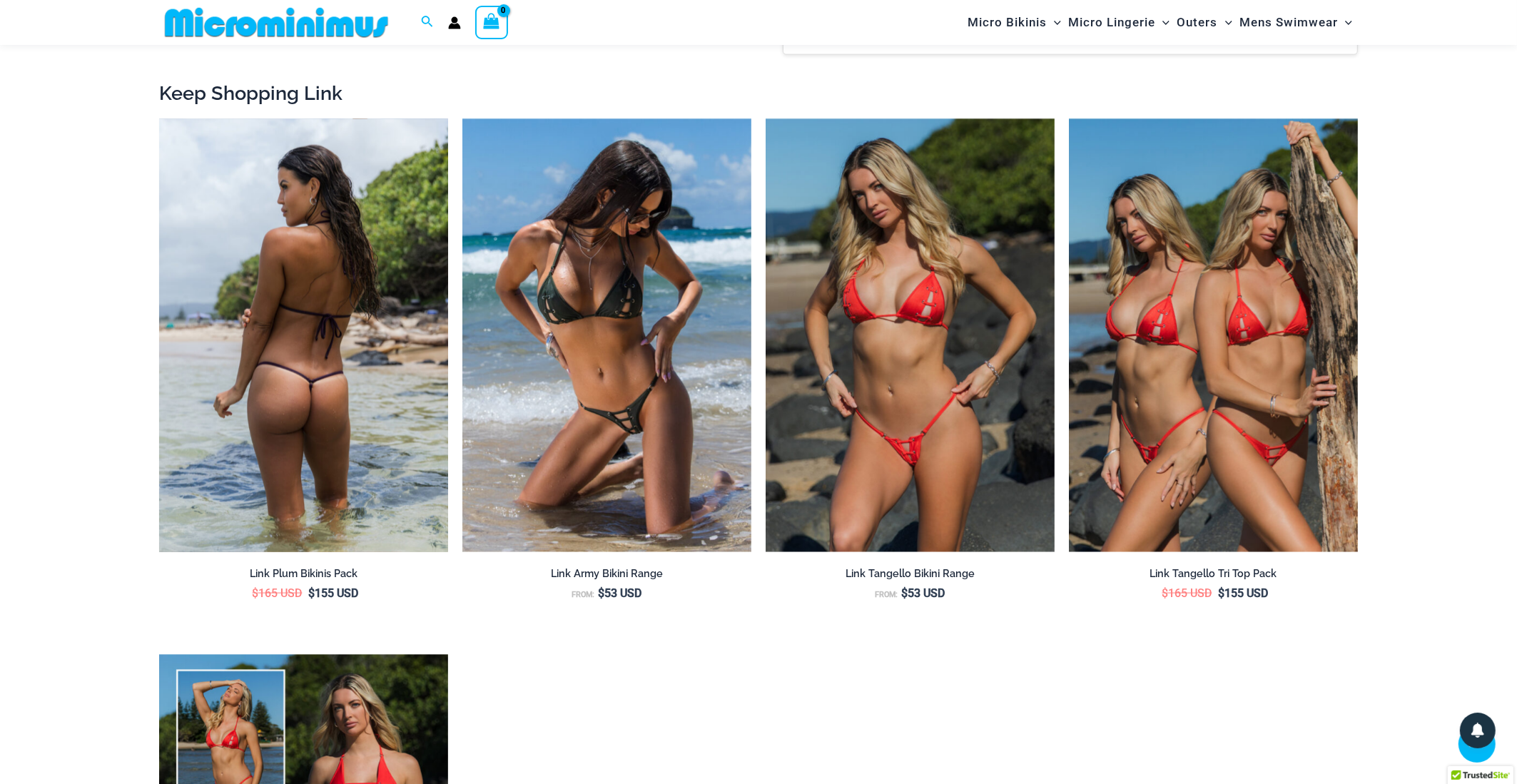
click at [359, 351] on img at bounding box center [303, 336] width 289 height 434
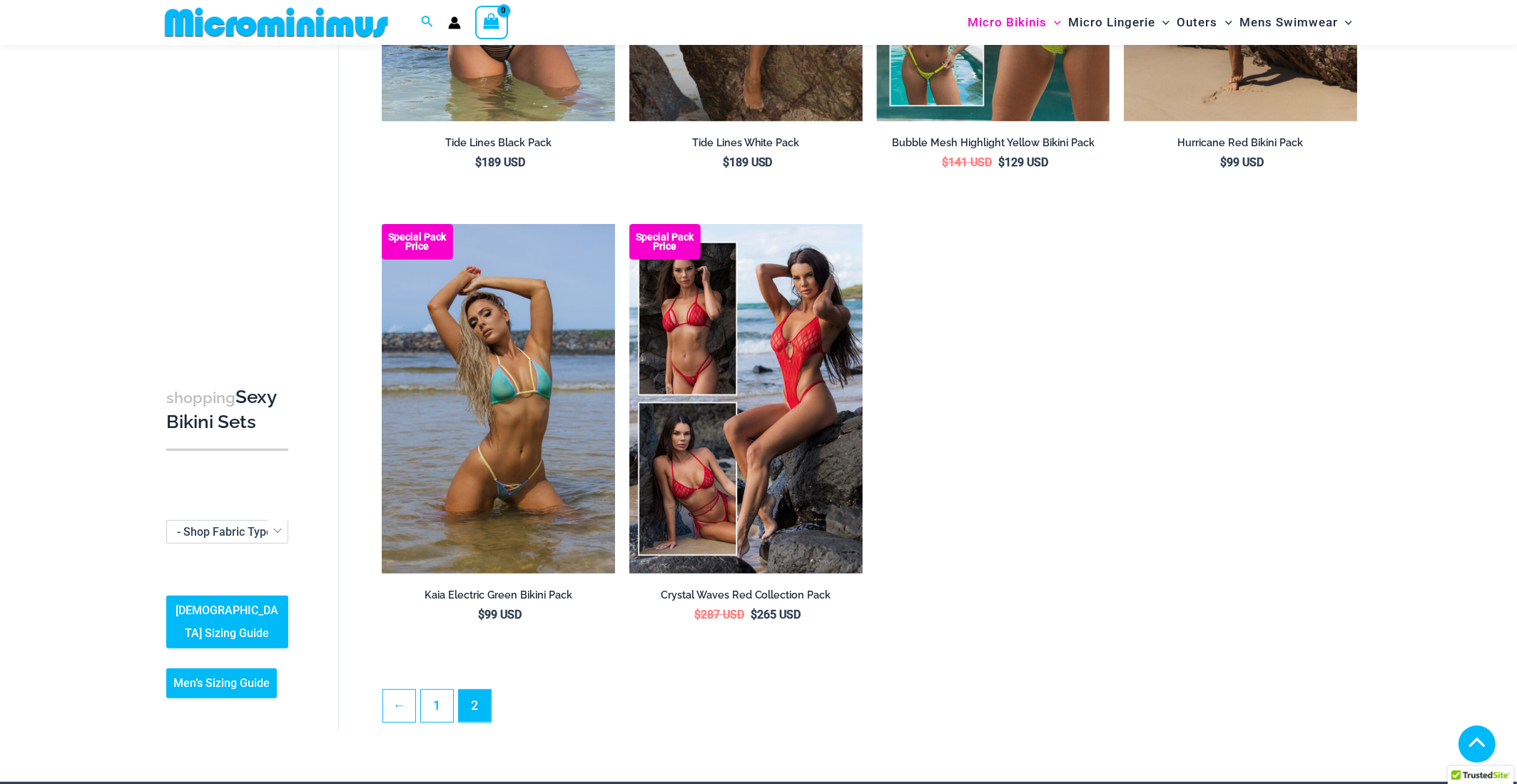
scroll to position [457, 0]
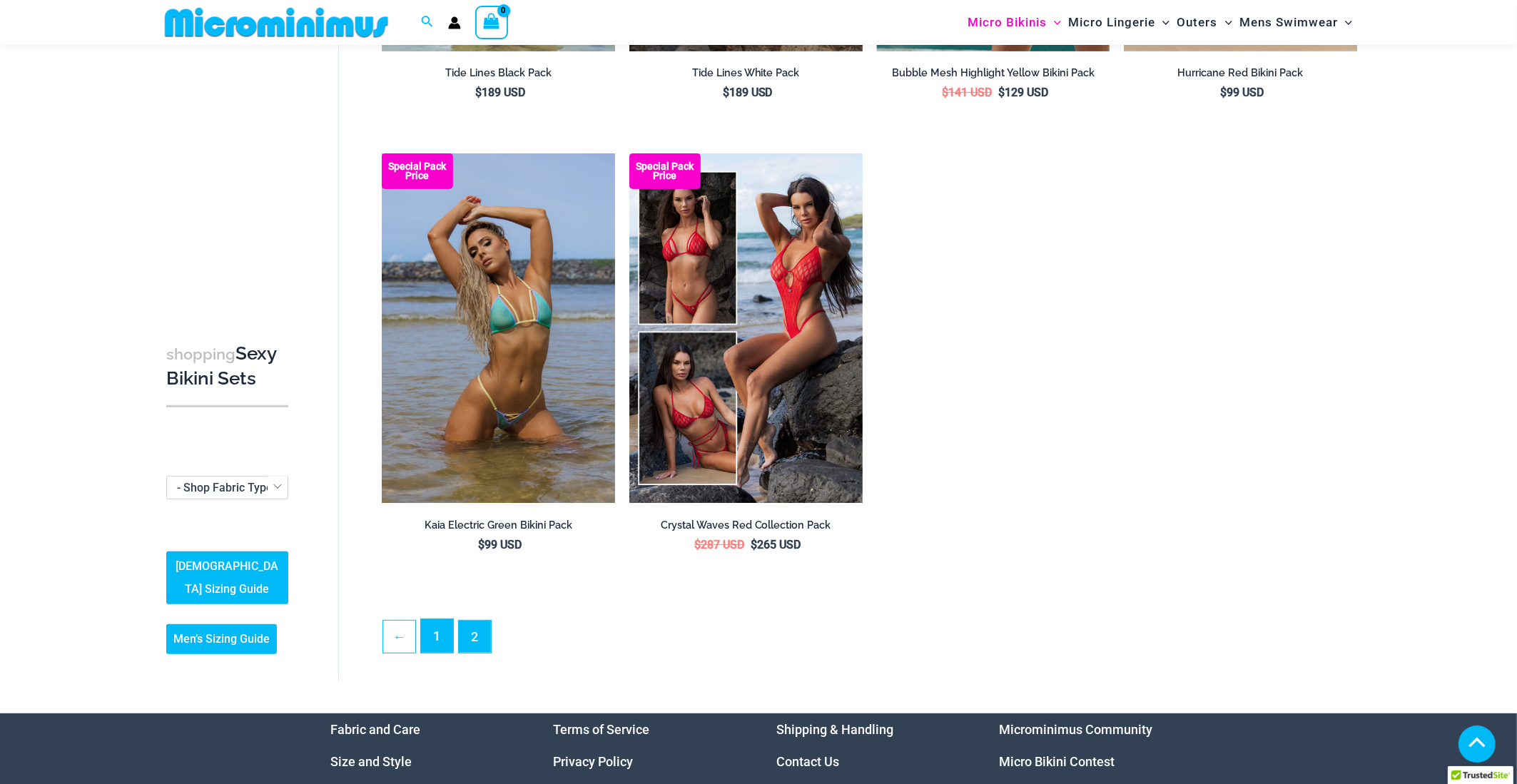
click at [443, 631] on link "1" at bounding box center [437, 635] width 32 height 33
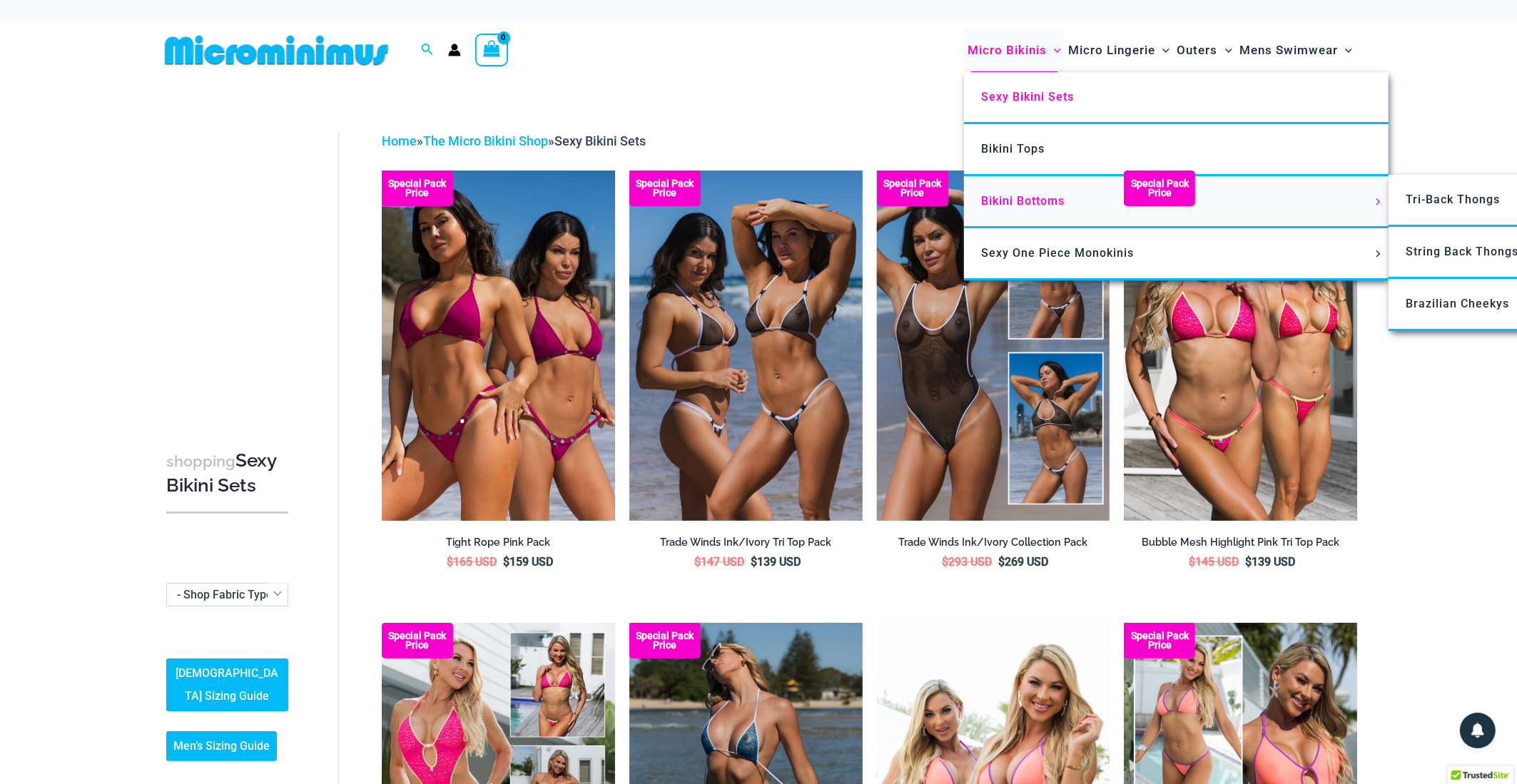
click at [1018, 198] on span "Bikini Bottoms" at bounding box center [1022, 201] width 83 height 14
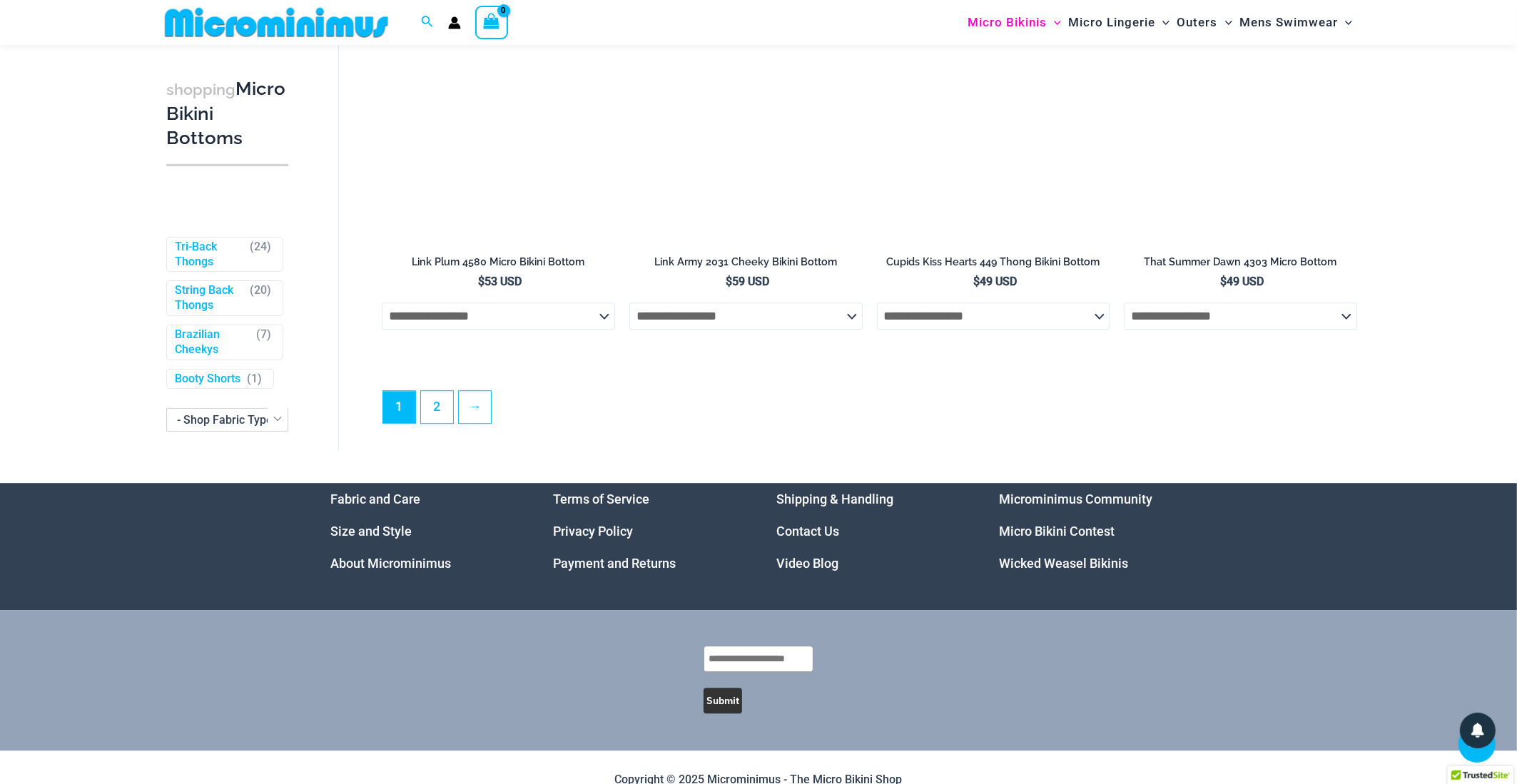
scroll to position [4351, 0]
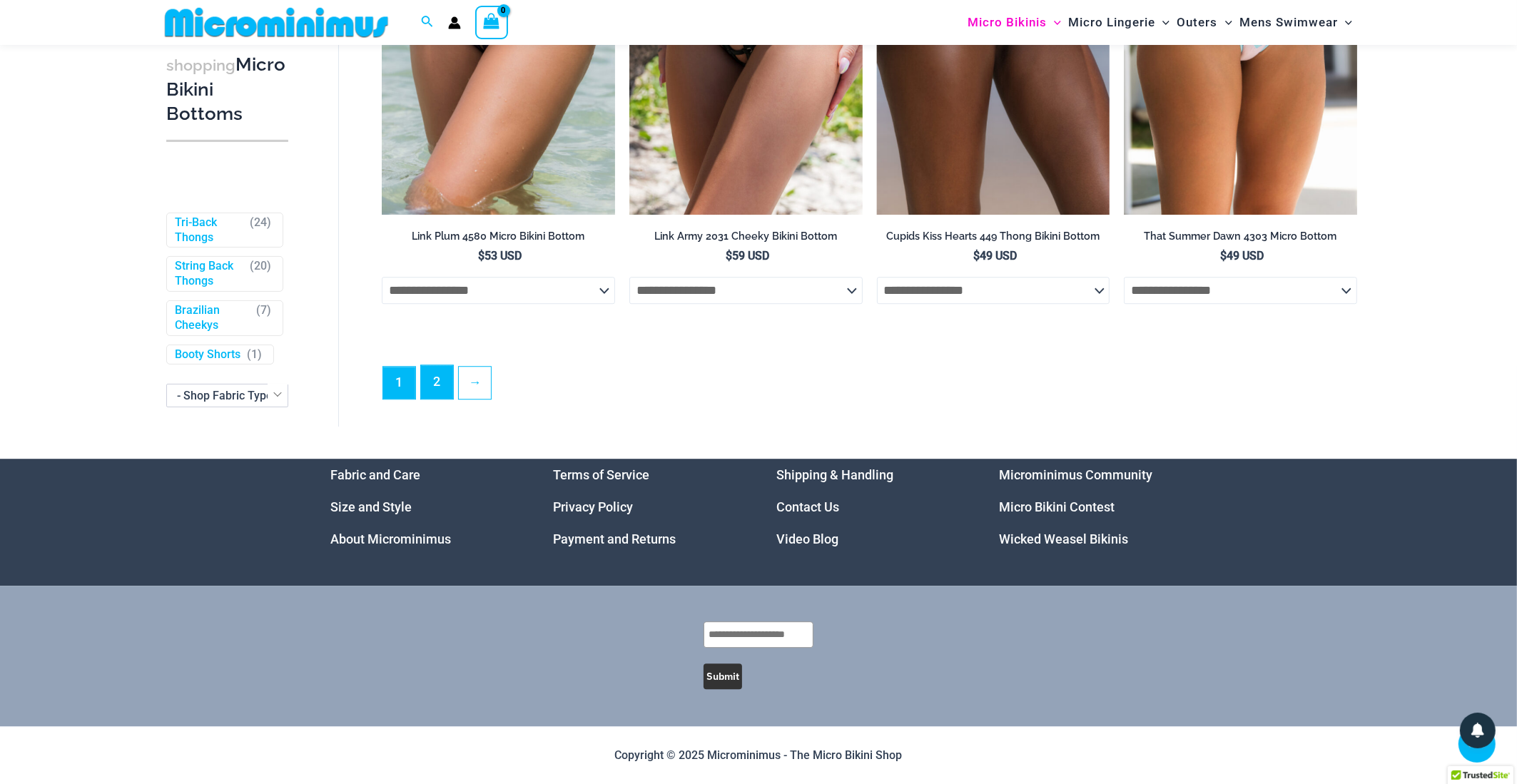
click at [438, 382] on link "2" at bounding box center [437, 382] width 32 height 33
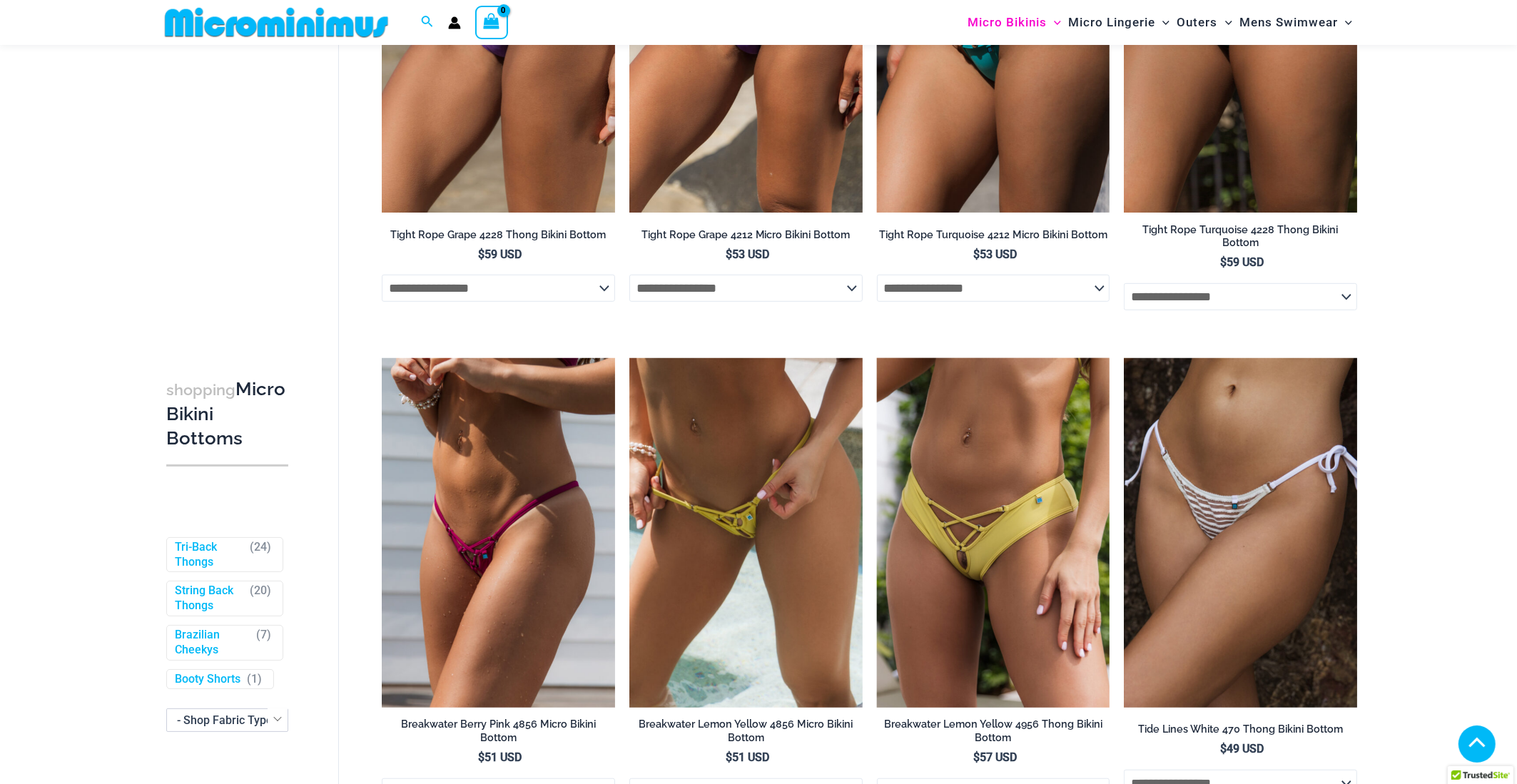
scroll to position [1066, 0]
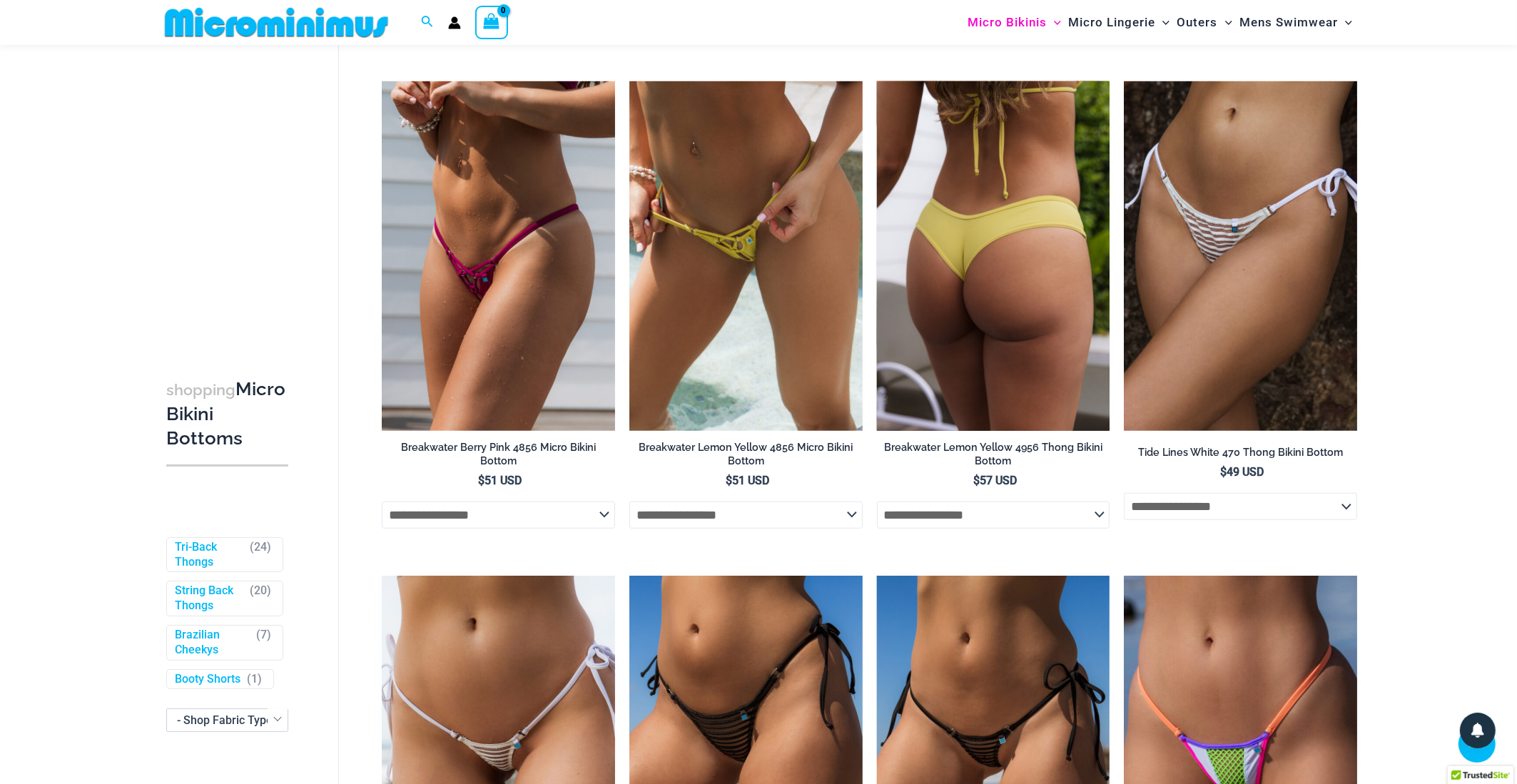
click at [965, 254] on img at bounding box center [993, 256] width 233 height 349
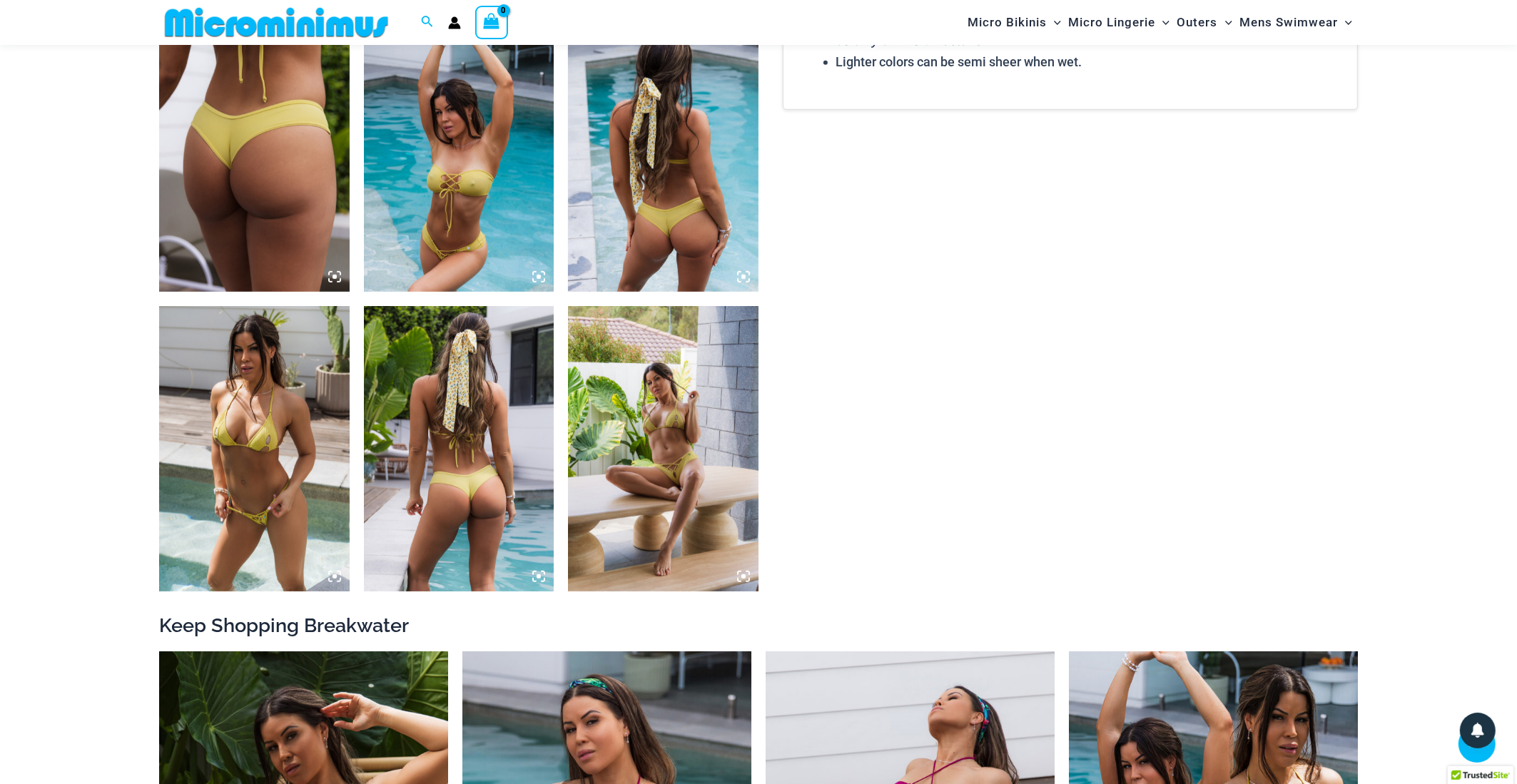
scroll to position [925, 0]
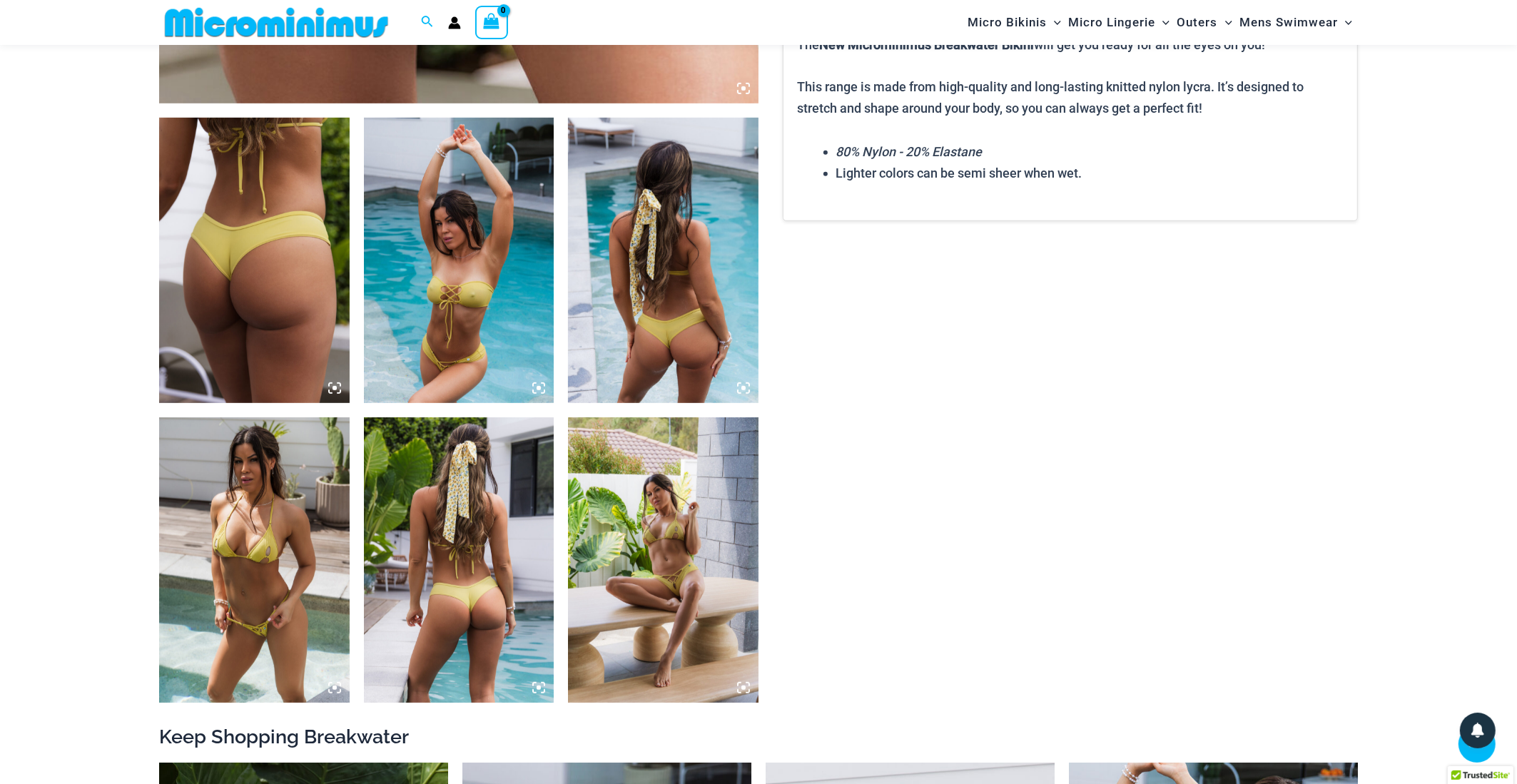
click at [706, 606] on img at bounding box center [663, 559] width 191 height 285
